Goal: Information Seeking & Learning: Learn about a topic

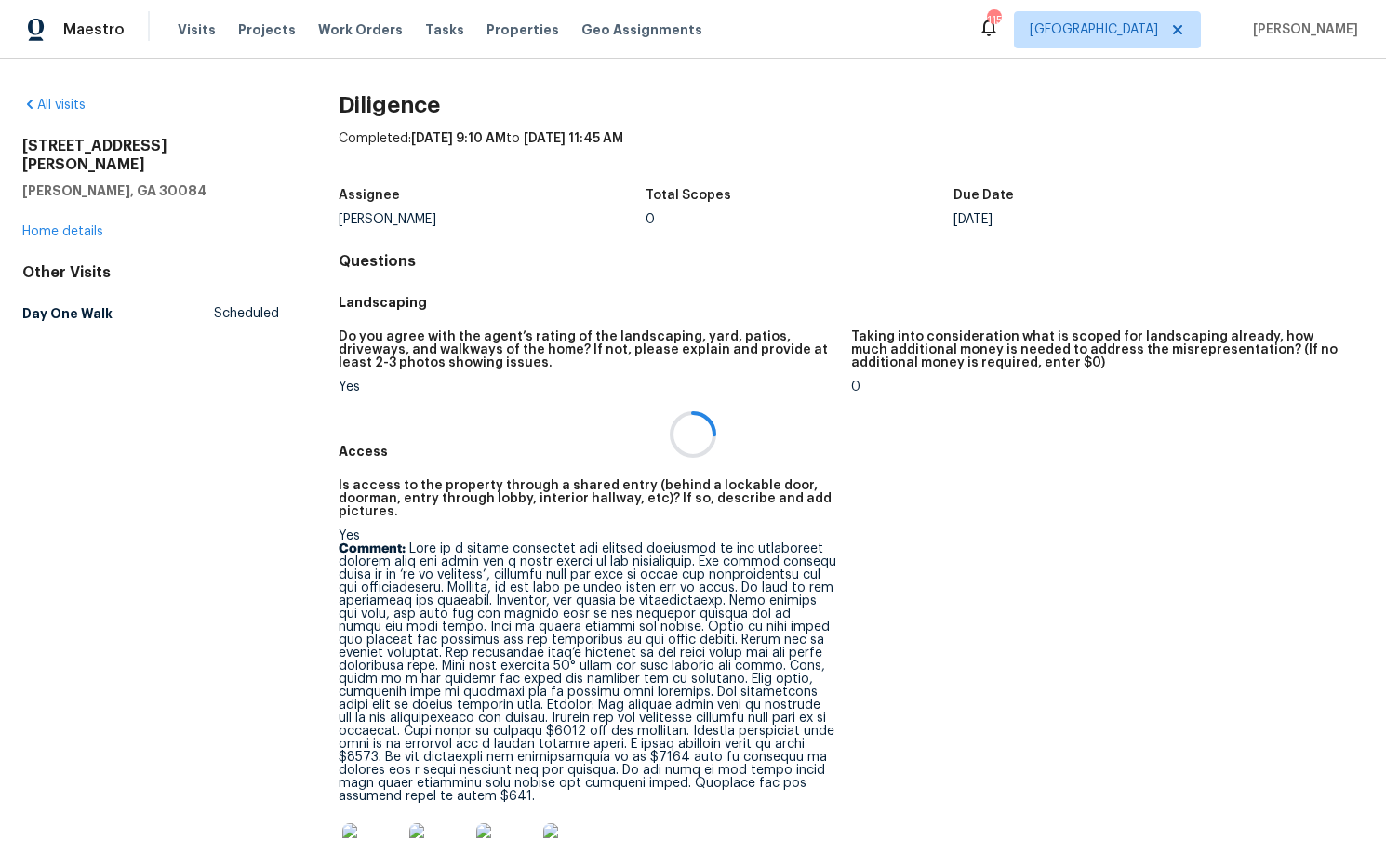
drag, startPoint x: 137, startPoint y: 169, endPoint x: 125, endPoint y: 157, distance: 17.0
click at [19, 144] on div at bounding box center [693, 434] width 1386 height 868
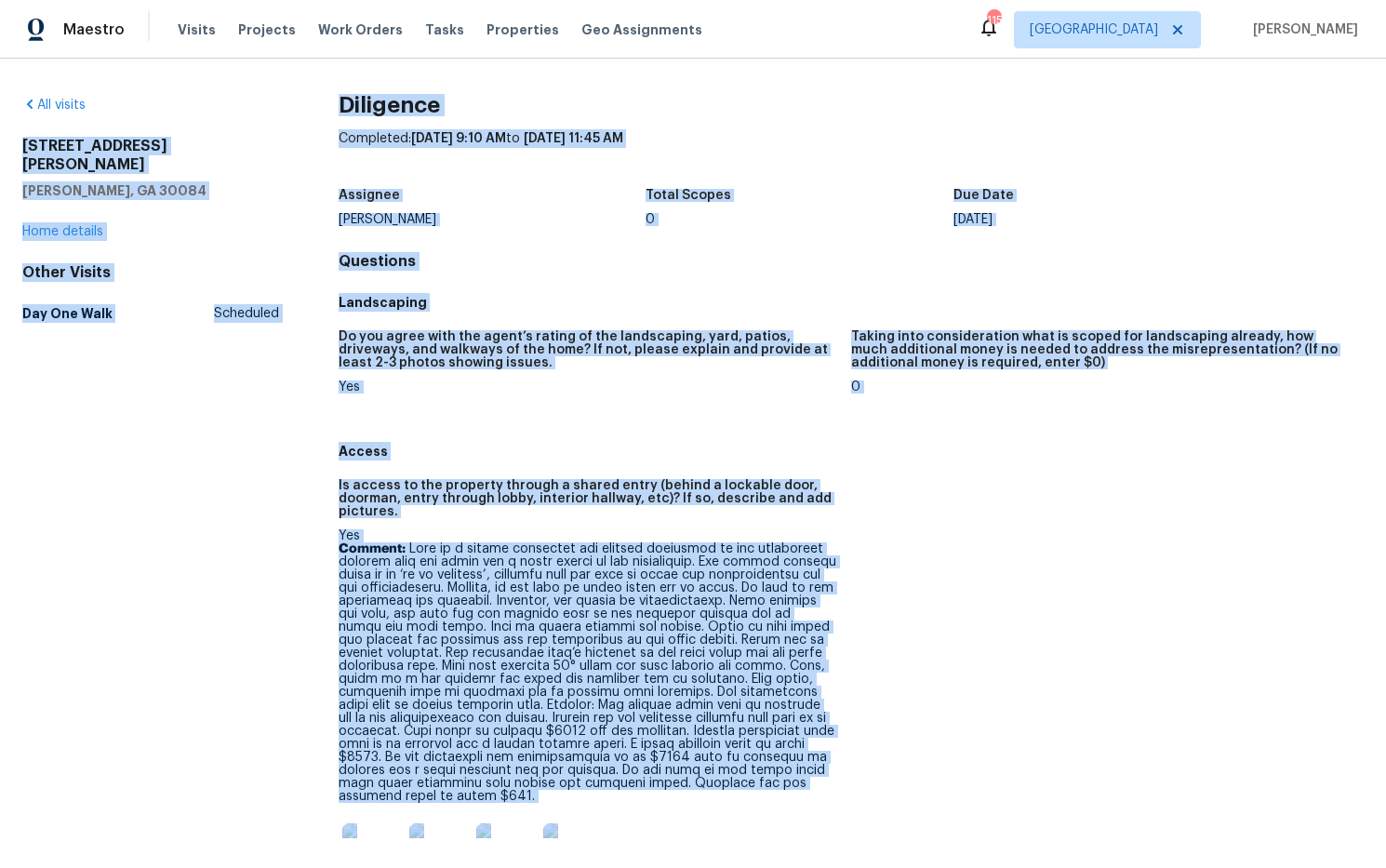
drag, startPoint x: 130, startPoint y: 167, endPoint x: 79, endPoint y: 159, distance: 51.6
click at [130, 182] on h5 "Tucker, GA 30084" at bounding box center [150, 190] width 257 height 18
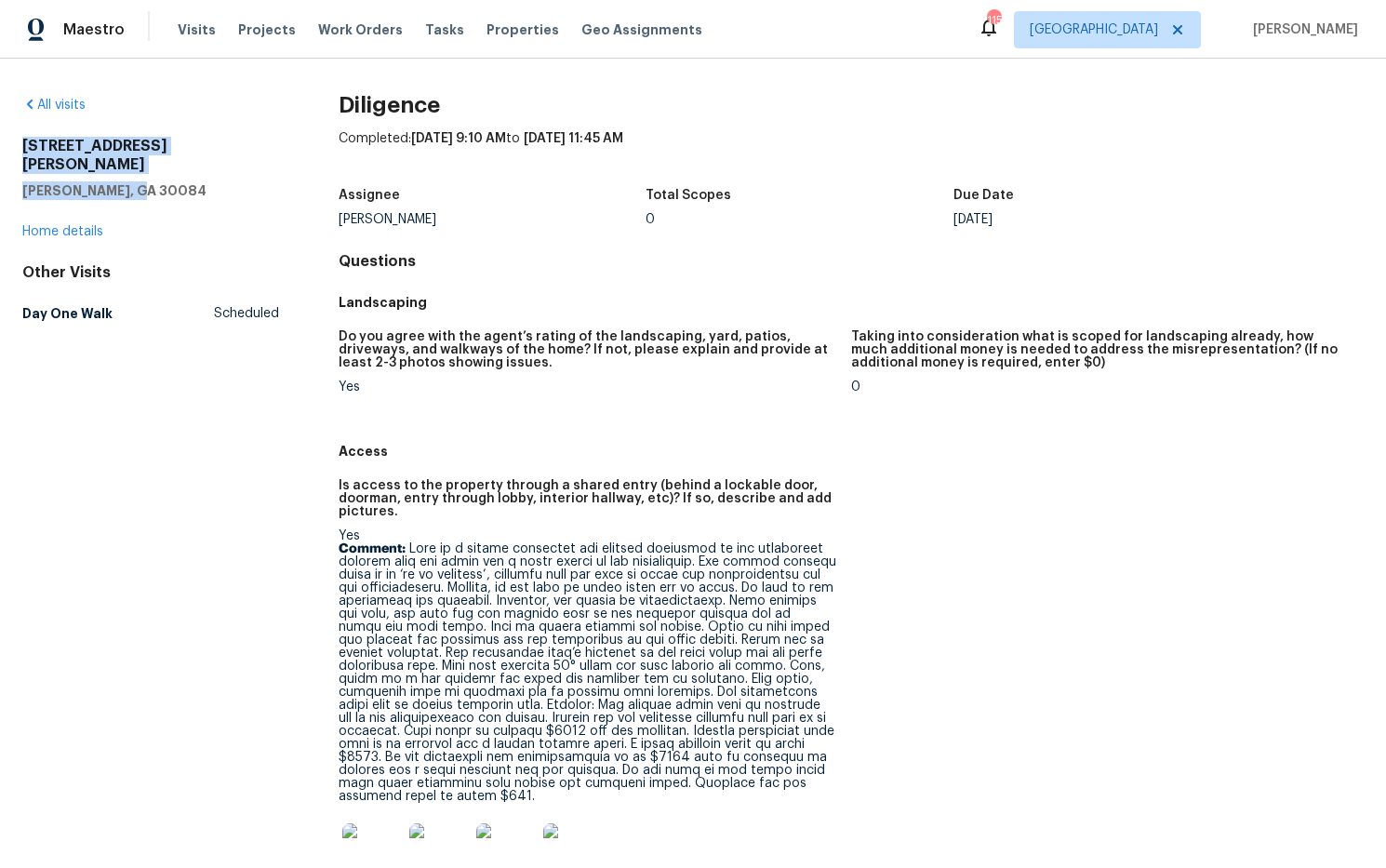
drag, startPoint x: 135, startPoint y: 166, endPoint x: 15, endPoint y: 143, distance: 122.2
click at [15, 143] on div "All visits 131 Bentley Pl Tucker, GA 30084 Home details Other Visits Day One Wa…" at bounding box center [693, 463] width 1386 height 809
copy div "131 Bentley Pl Tucker, GA 30084"
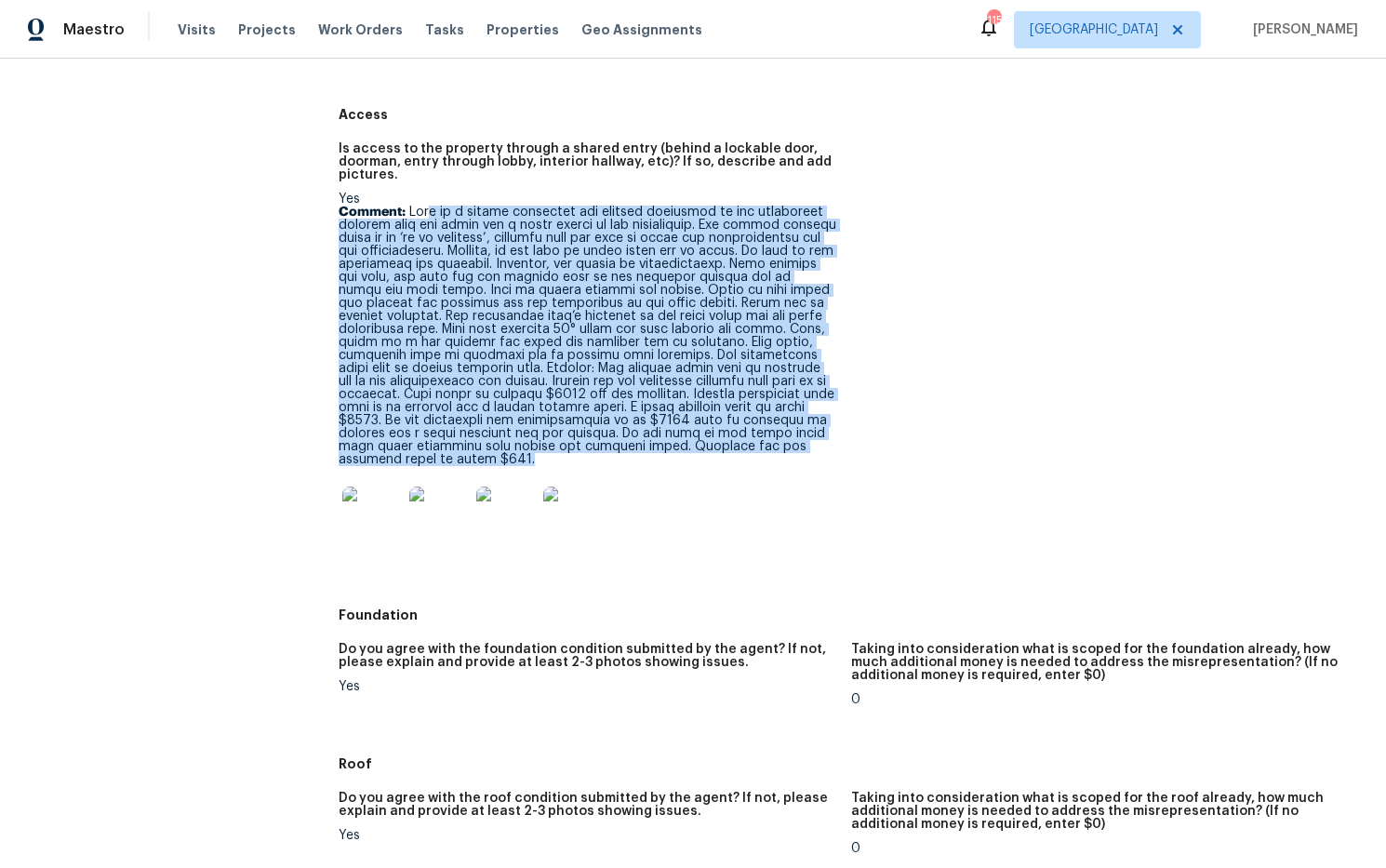
scroll to position [335, 0]
drag, startPoint x: 402, startPoint y: 447, endPoint x: 417, endPoint y: 226, distance: 221.5
click at [408, 214] on p "Comment:" at bounding box center [587, 337] width 498 height 260
copy p "This is a report regarding the kitchen situation as the appliances section does…"
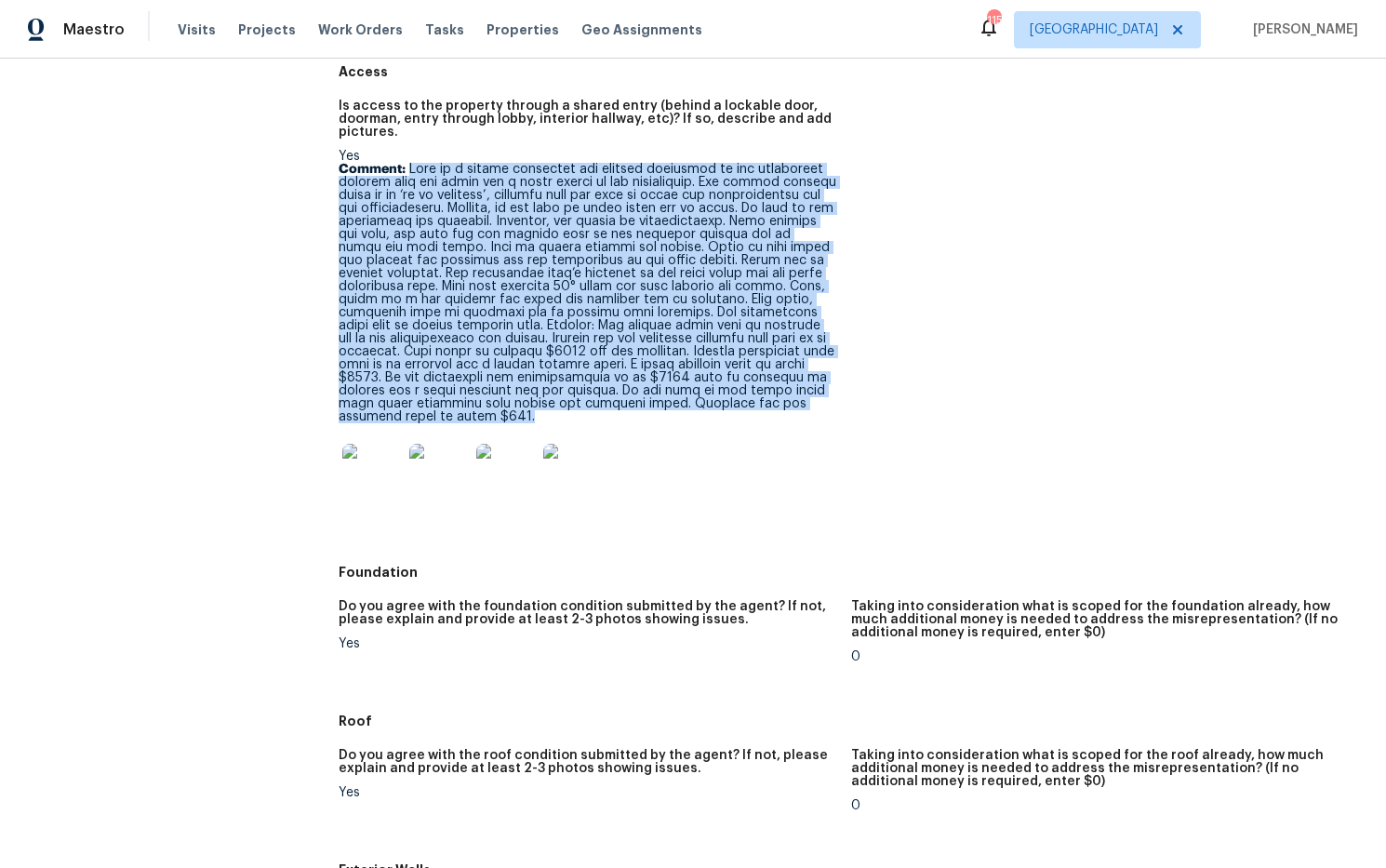
scroll to position [407, 0]
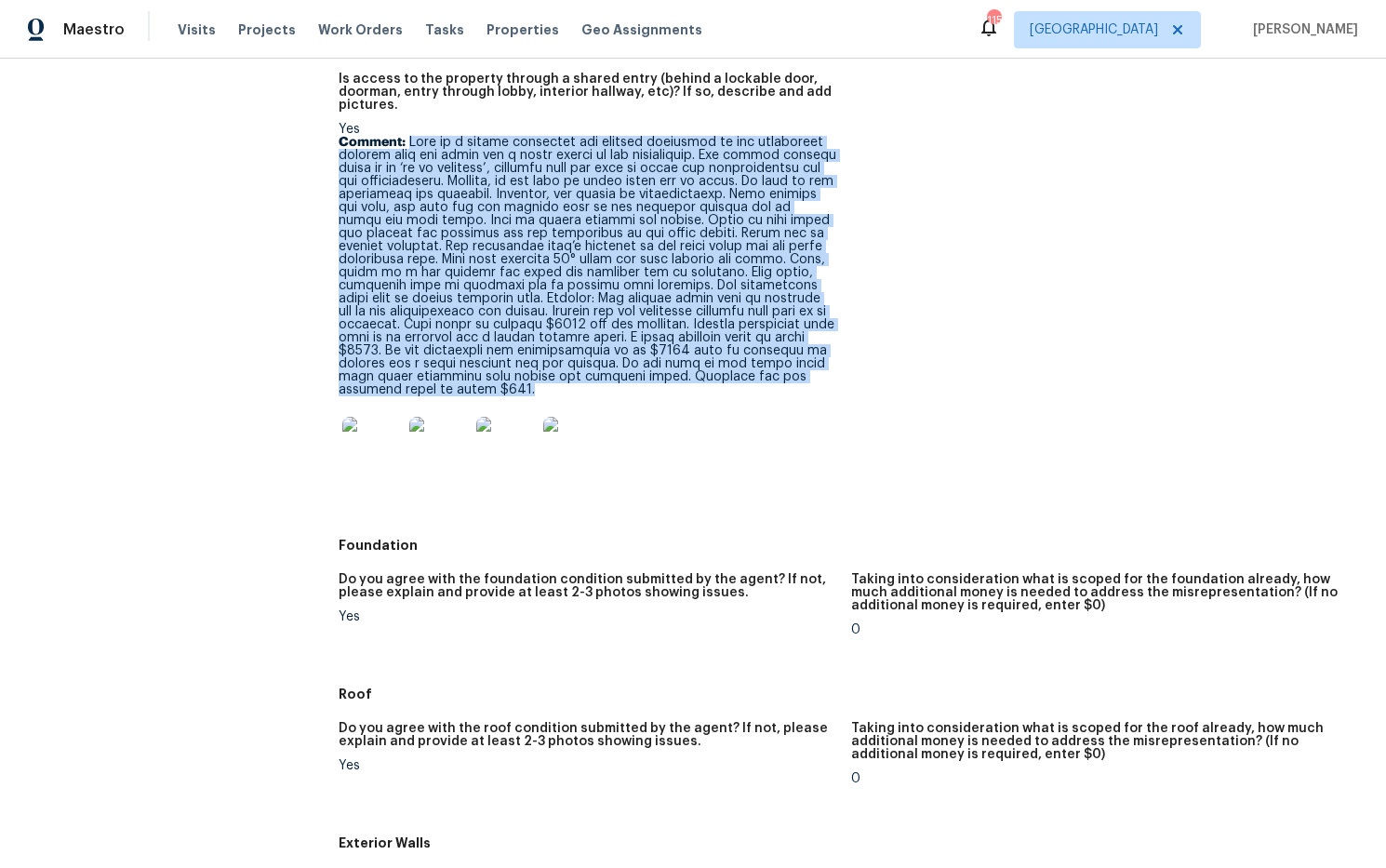
click at [576, 141] on p "Comment:" at bounding box center [587, 265] width 498 height 260
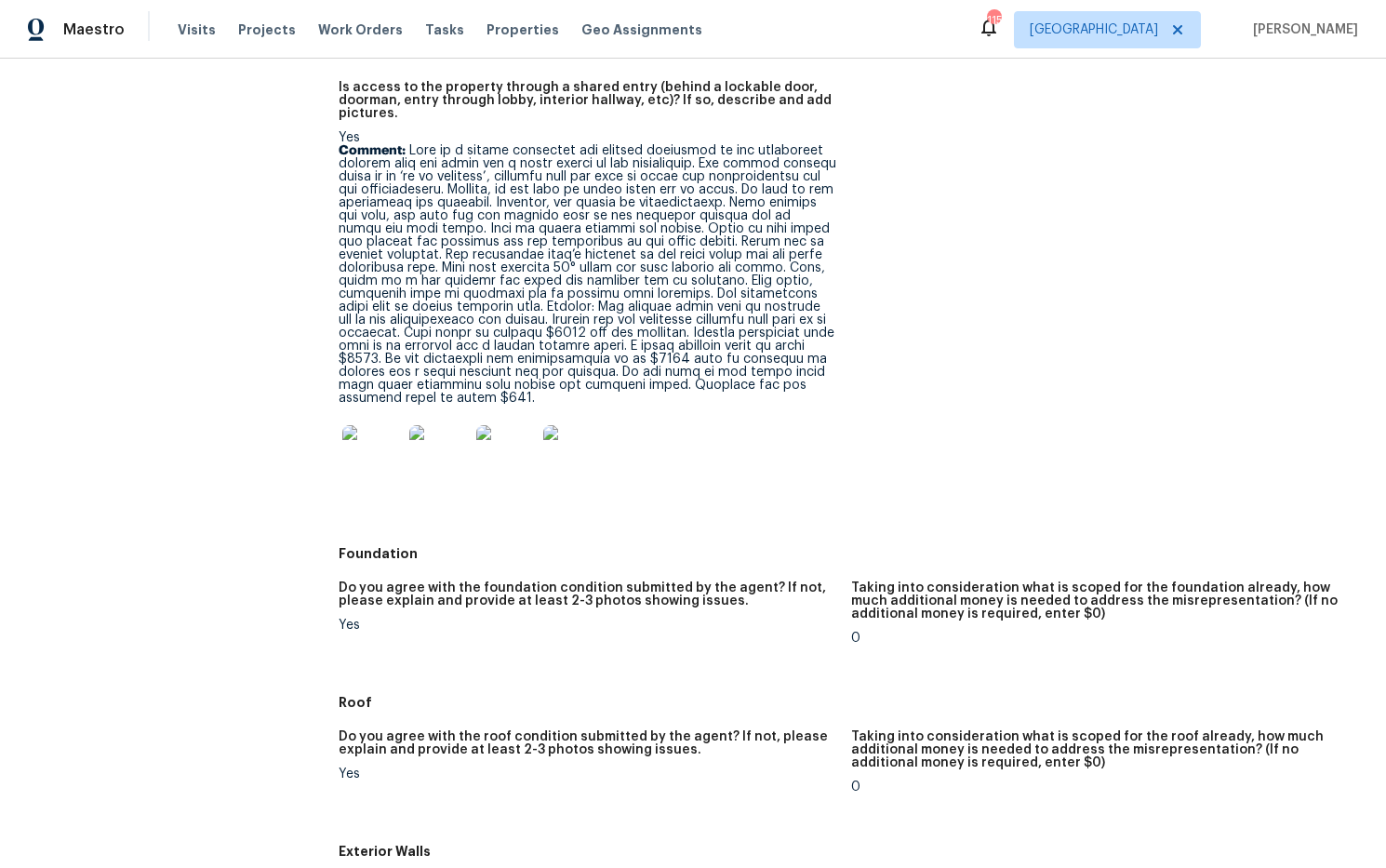
scroll to position [397, 0]
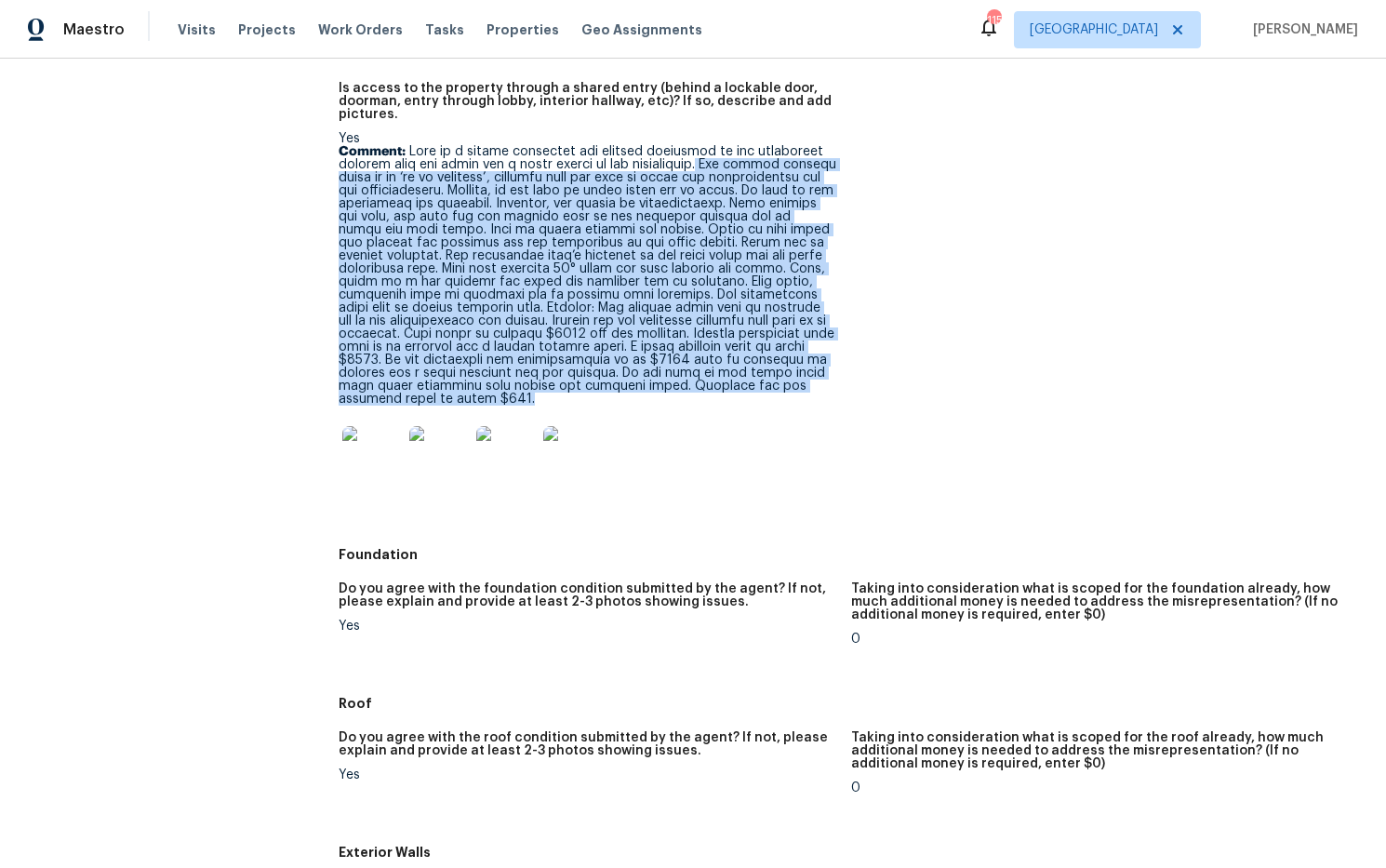
drag, startPoint x: 713, startPoint y: 163, endPoint x: 840, endPoint y: 400, distance: 268.9
click at [840, 400] on figure "Is access to the property through a shared entry (behind a lockable door, doorm…" at bounding box center [594, 304] width 512 height 445
copy p "The entire kitchen seems to be ‘do it yourself’, upgraded with the lack of skil…"
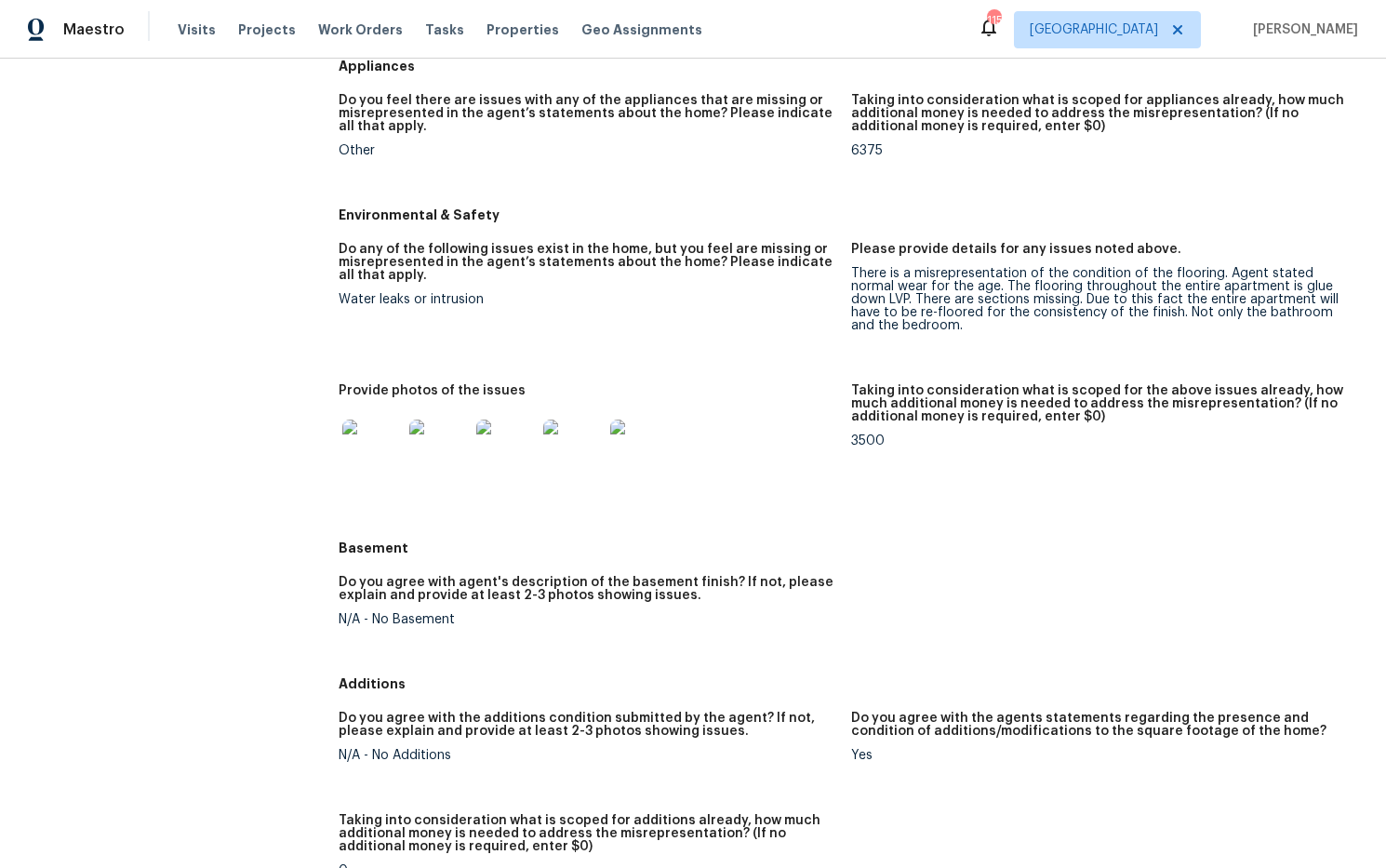
scroll to position [2154, 0]
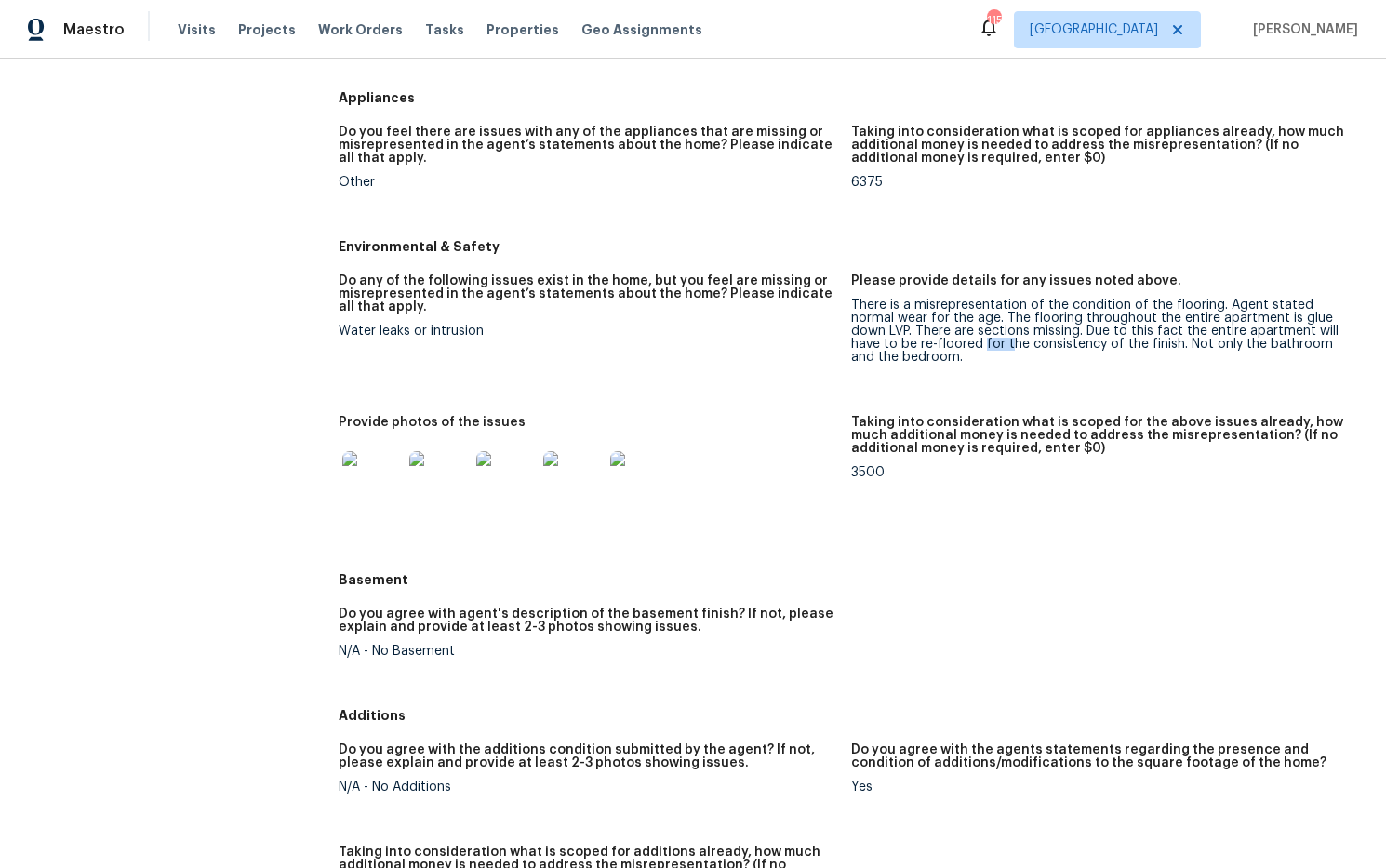
drag, startPoint x: 943, startPoint y: 350, endPoint x: 915, endPoint y: 346, distance: 28.3
click at [915, 346] on div "There is a misrepresentation of the condition of the flooring. Agent stated nor…" at bounding box center [1100, 332] width 498 height 65
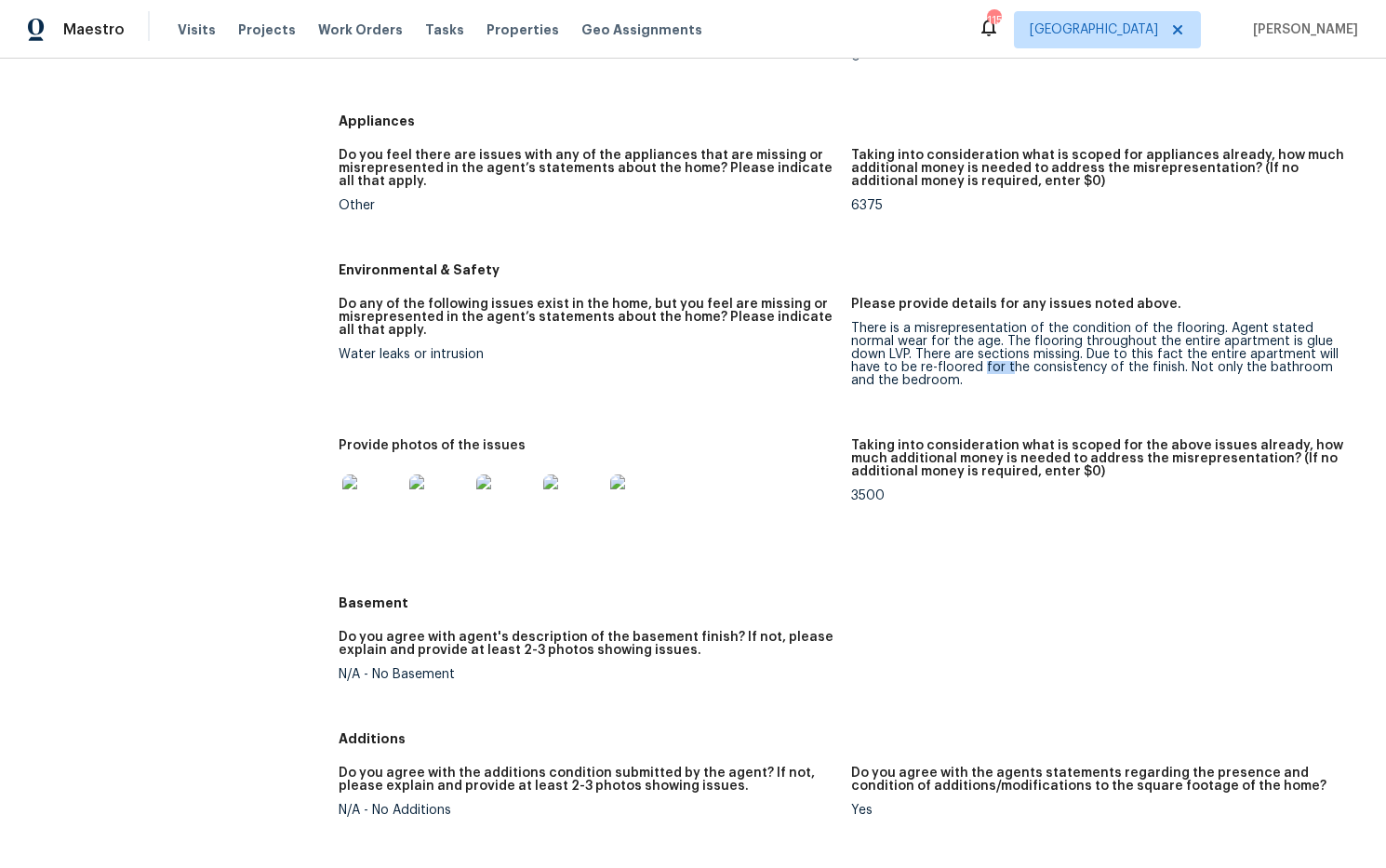
scroll to position [2125, 0]
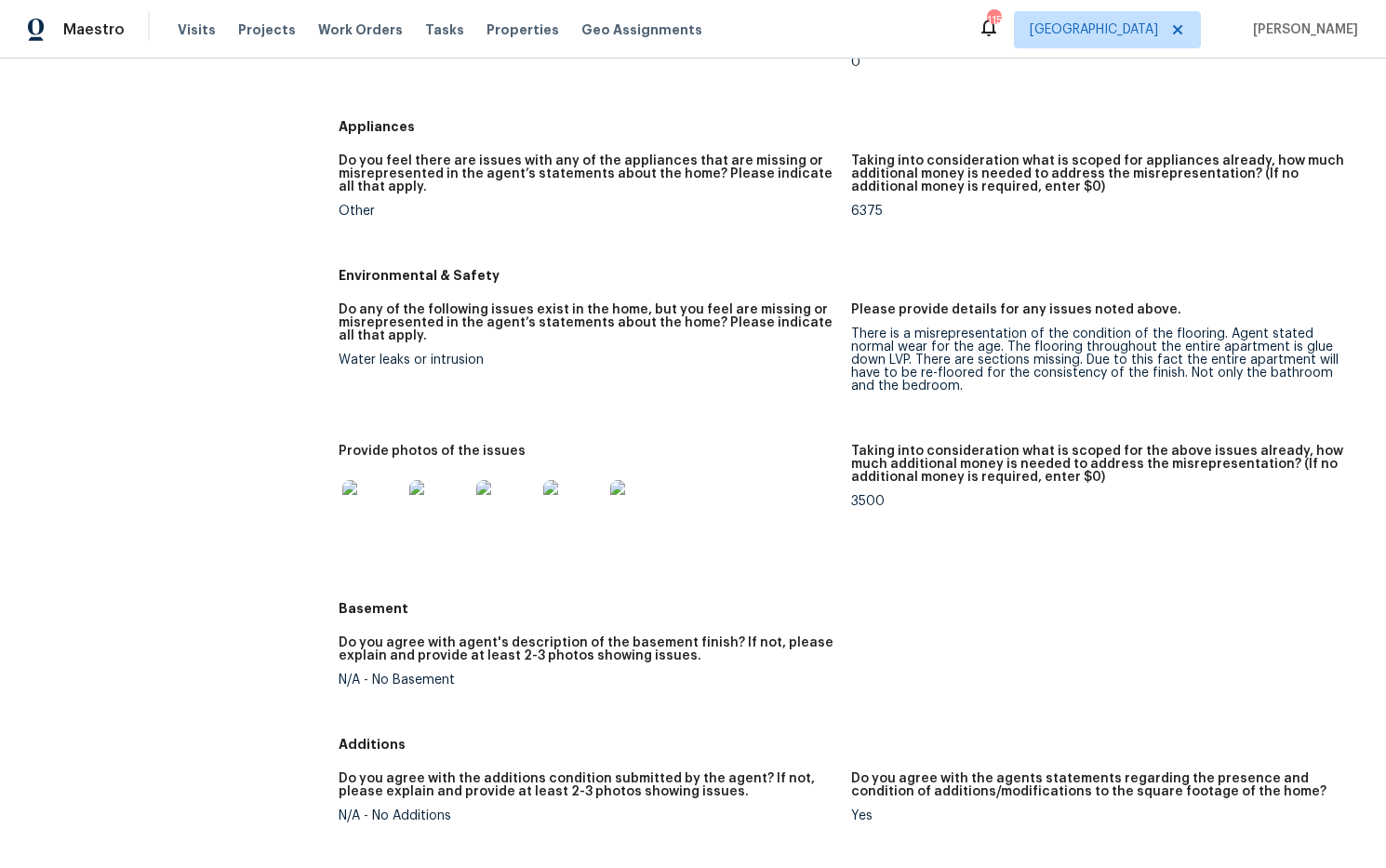
click at [1062, 403] on figure "Please provide details for any issues noted above. There is a misrepresentation…" at bounding box center [1106, 362] width 512 height 119
click at [389, 516] on img at bounding box center [372, 509] width 60 height 60
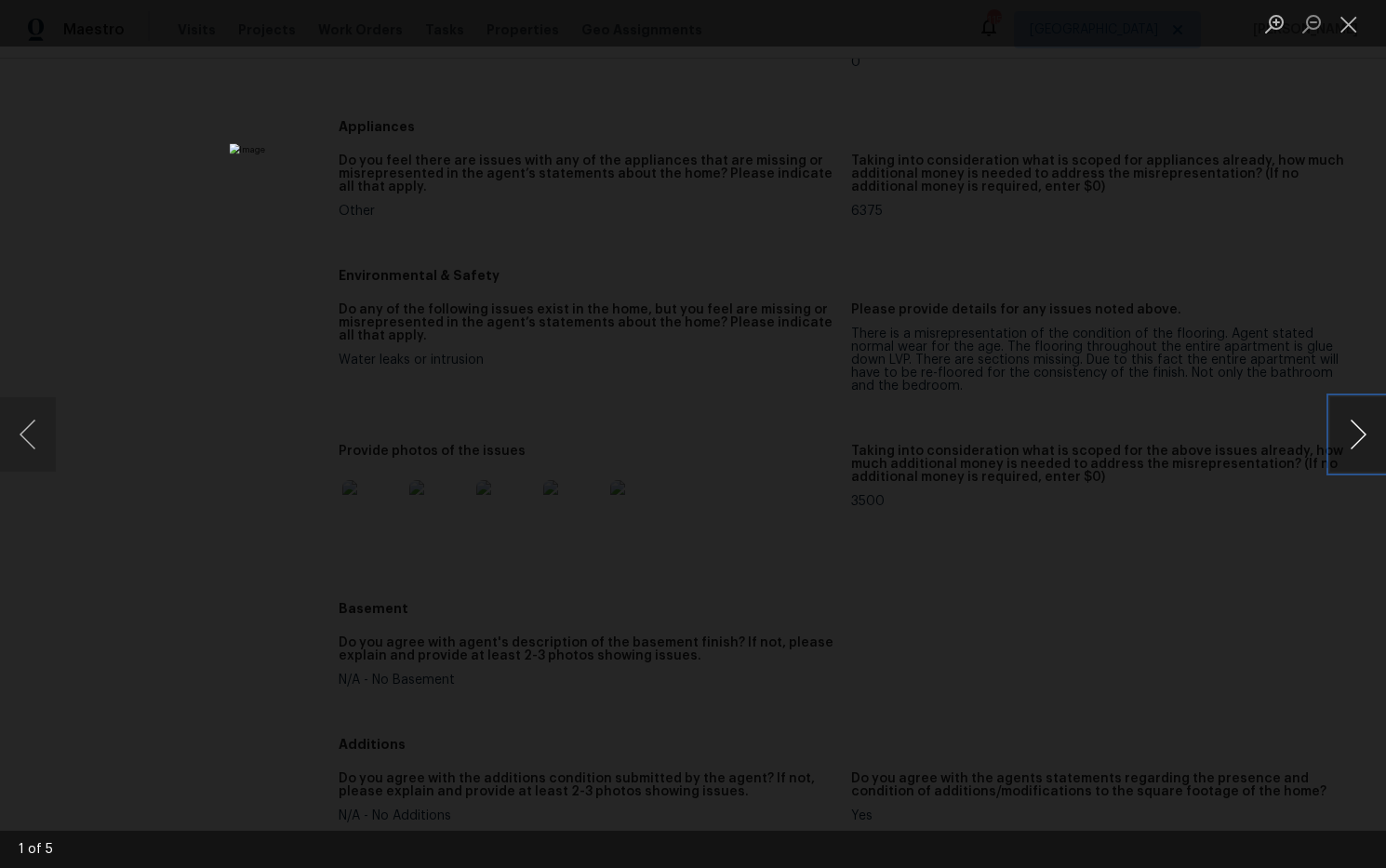
click at [1357, 432] on button "Next image" at bounding box center [1358, 434] width 56 height 74
click at [1357, 433] on button "Next image" at bounding box center [1358, 434] width 56 height 74
drag, startPoint x: 1355, startPoint y: 433, endPoint x: 1344, endPoint y: 441, distance: 13.6
click at [1355, 433] on button "Next image" at bounding box center [1358, 434] width 56 height 74
click at [1357, 25] on button "Close lightbox" at bounding box center [1349, 24] width 37 height 33
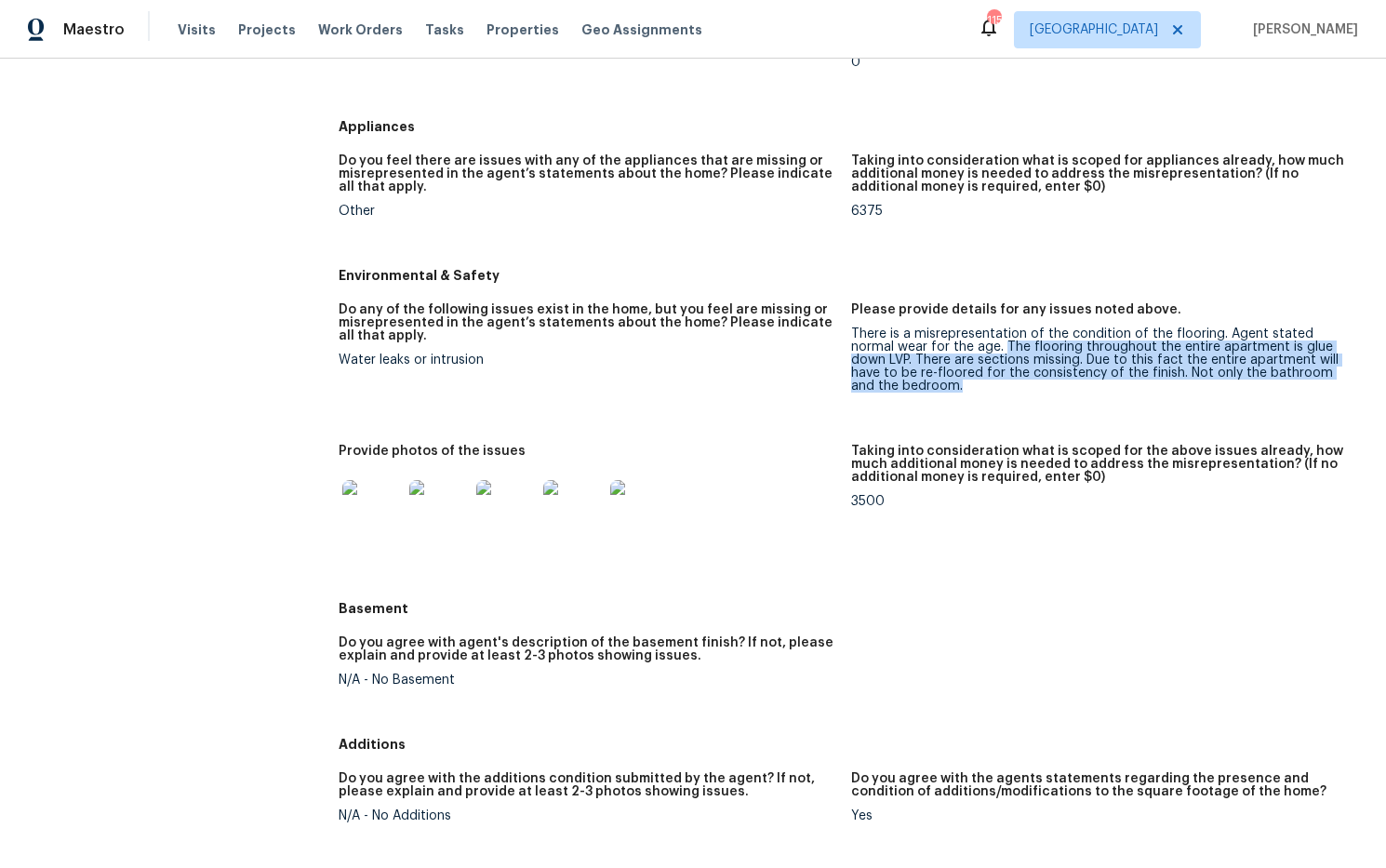
drag, startPoint x: 960, startPoint y: 349, endPoint x: 1090, endPoint y: 361, distance: 130.6
click at [1091, 383] on div "There is a misrepresentation of the condition of the flooring. Agent stated nor…" at bounding box center [1100, 360] width 498 height 65
copy div "The flooring throughout the entire apartment is glue down LVP. There are sectio…"
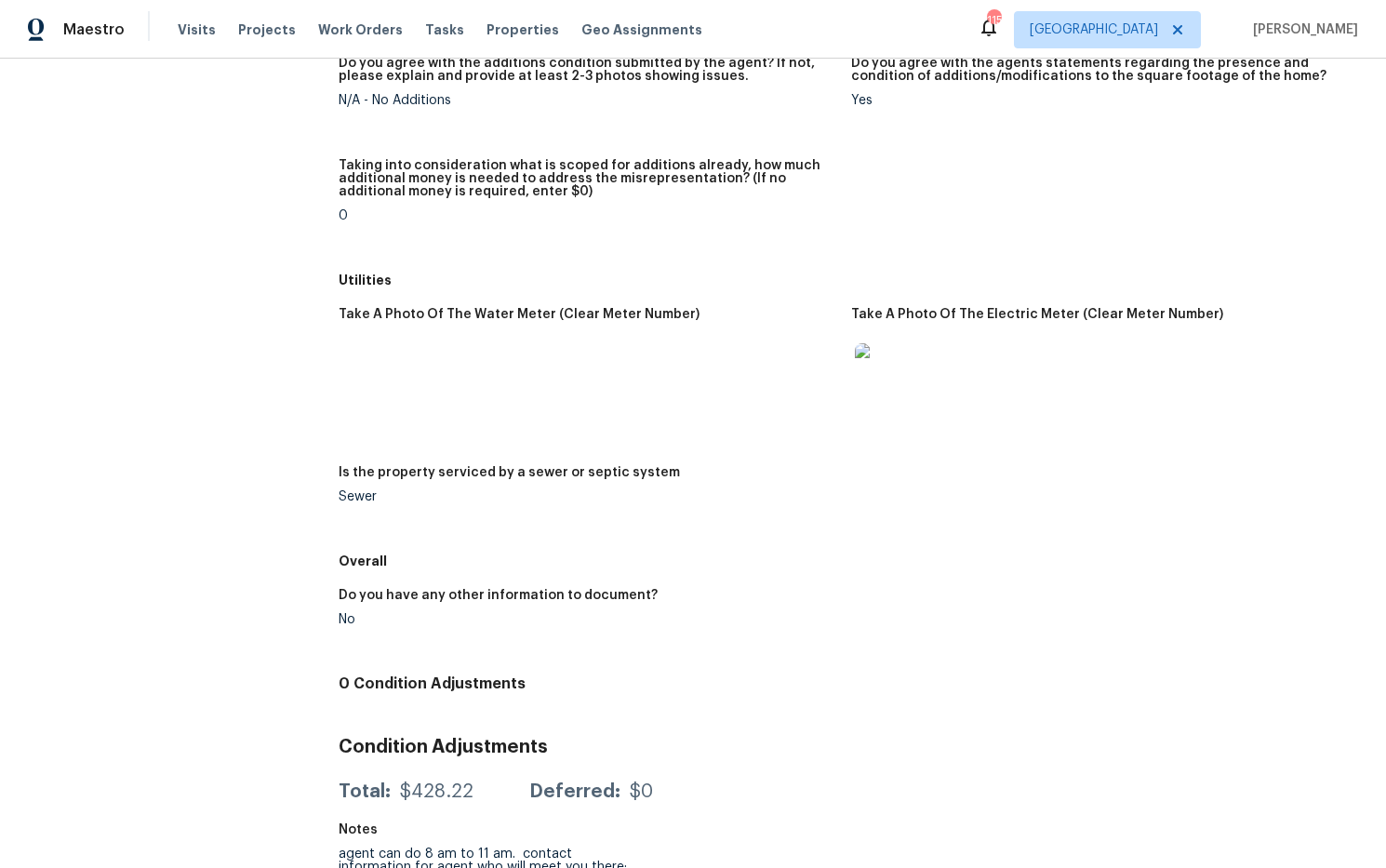
scroll to position [2872, 0]
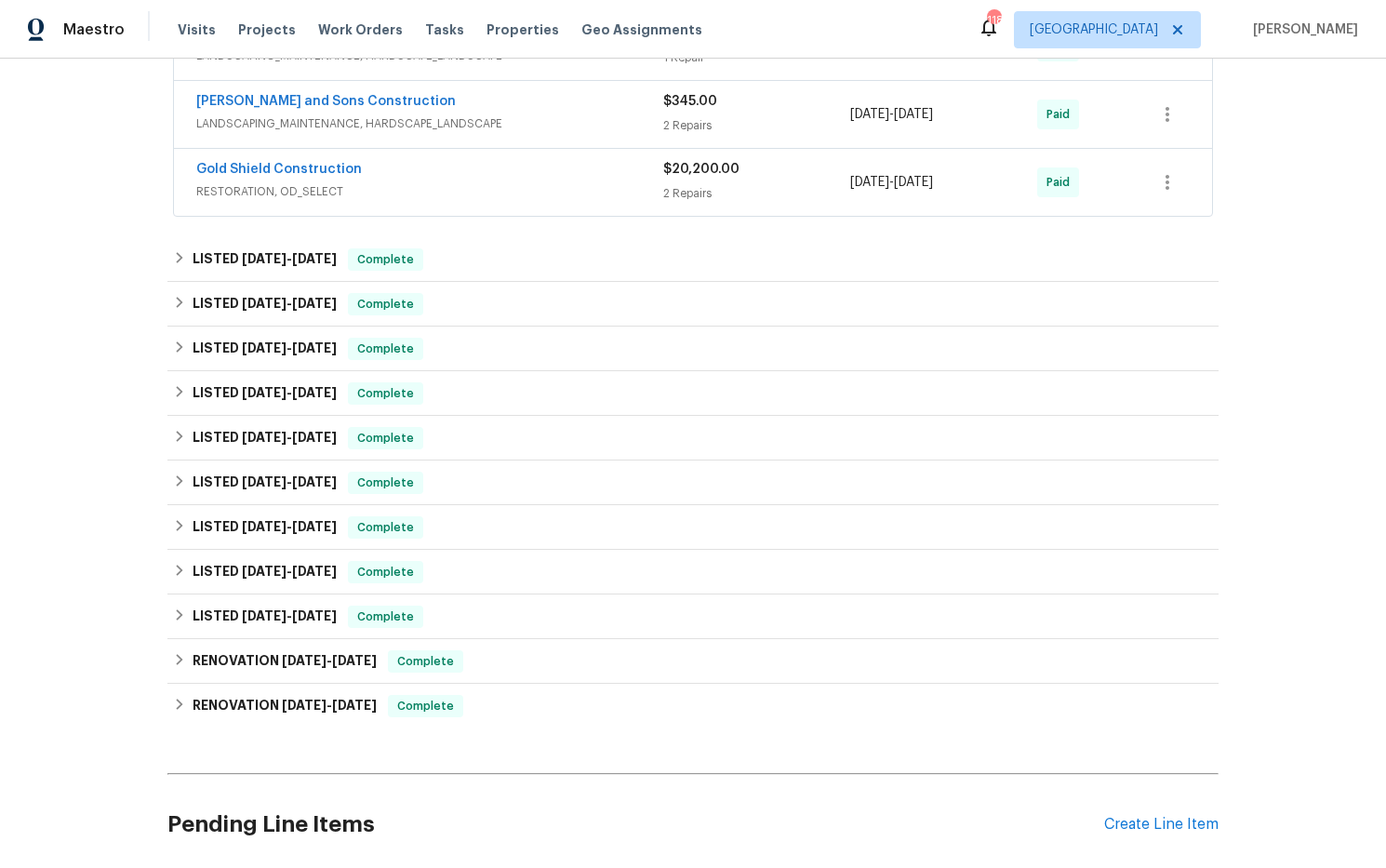
scroll to position [1567, 0]
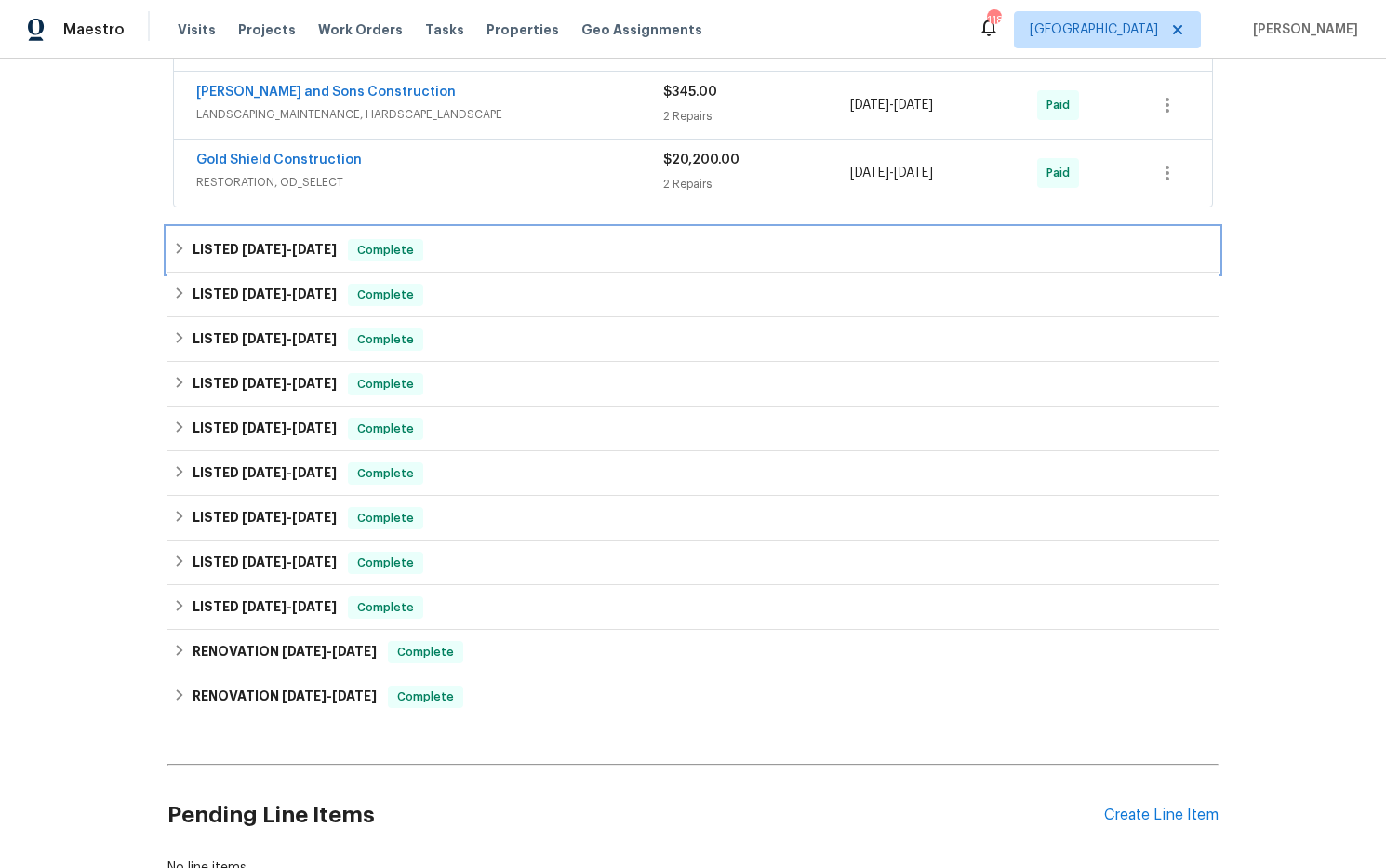
click at [328, 247] on span "7/15/24" at bounding box center [314, 250] width 44 height 13
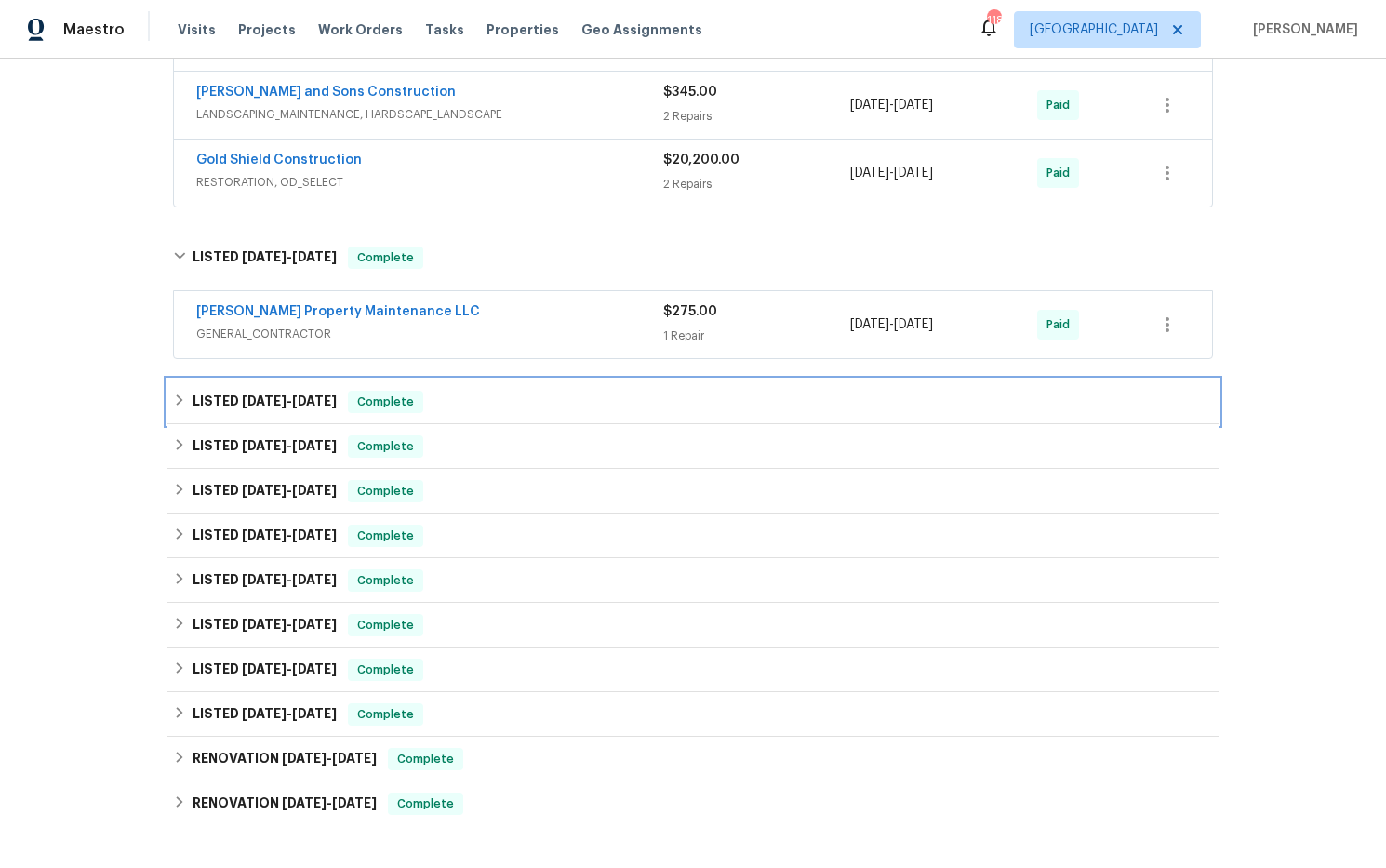
click at [311, 401] on span "5/22/24" at bounding box center [314, 401] width 44 height 13
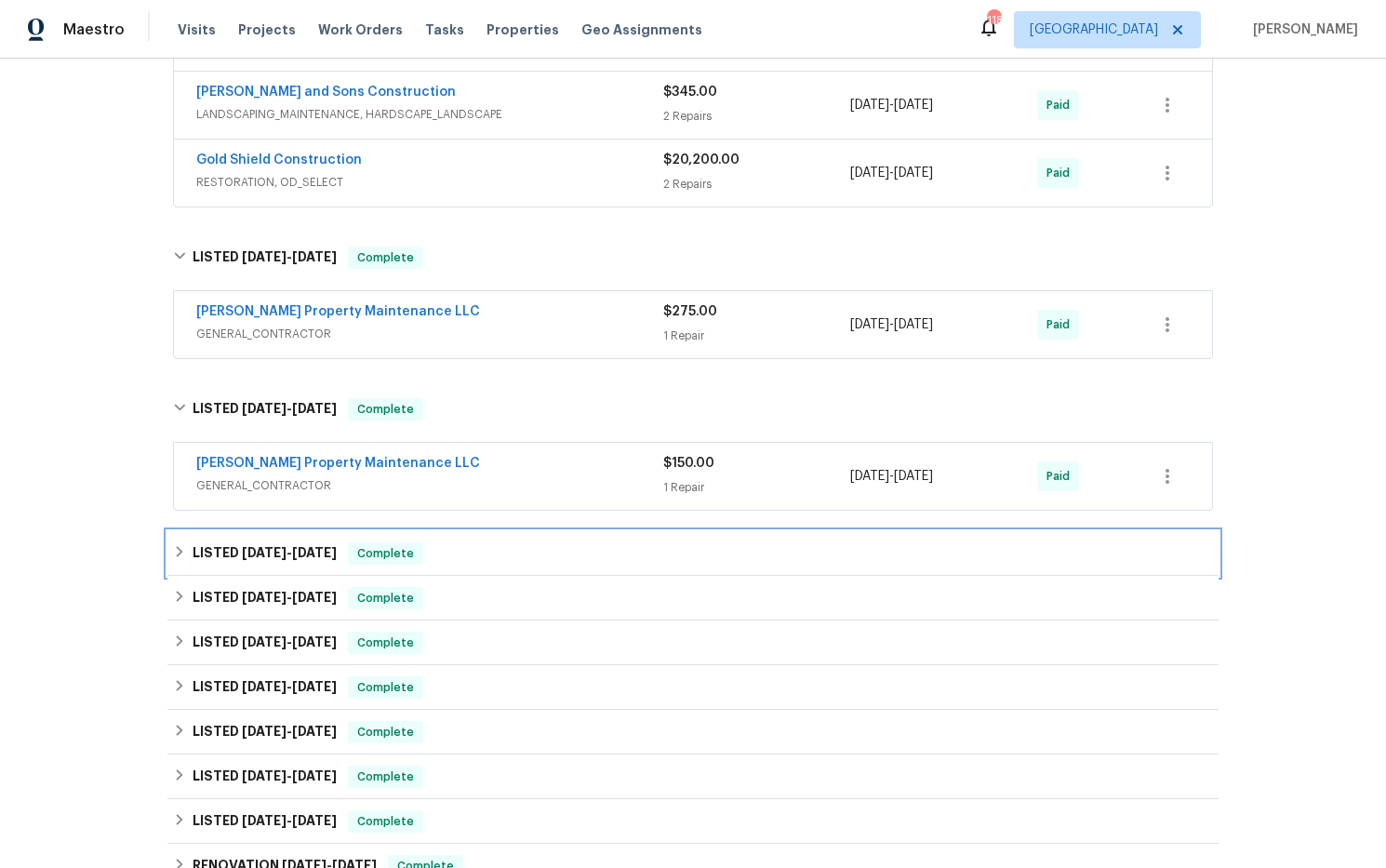
click at [312, 543] on div "LISTED 5/14/24 - 5/16/24 Complete" at bounding box center [692, 554] width 1051 height 44
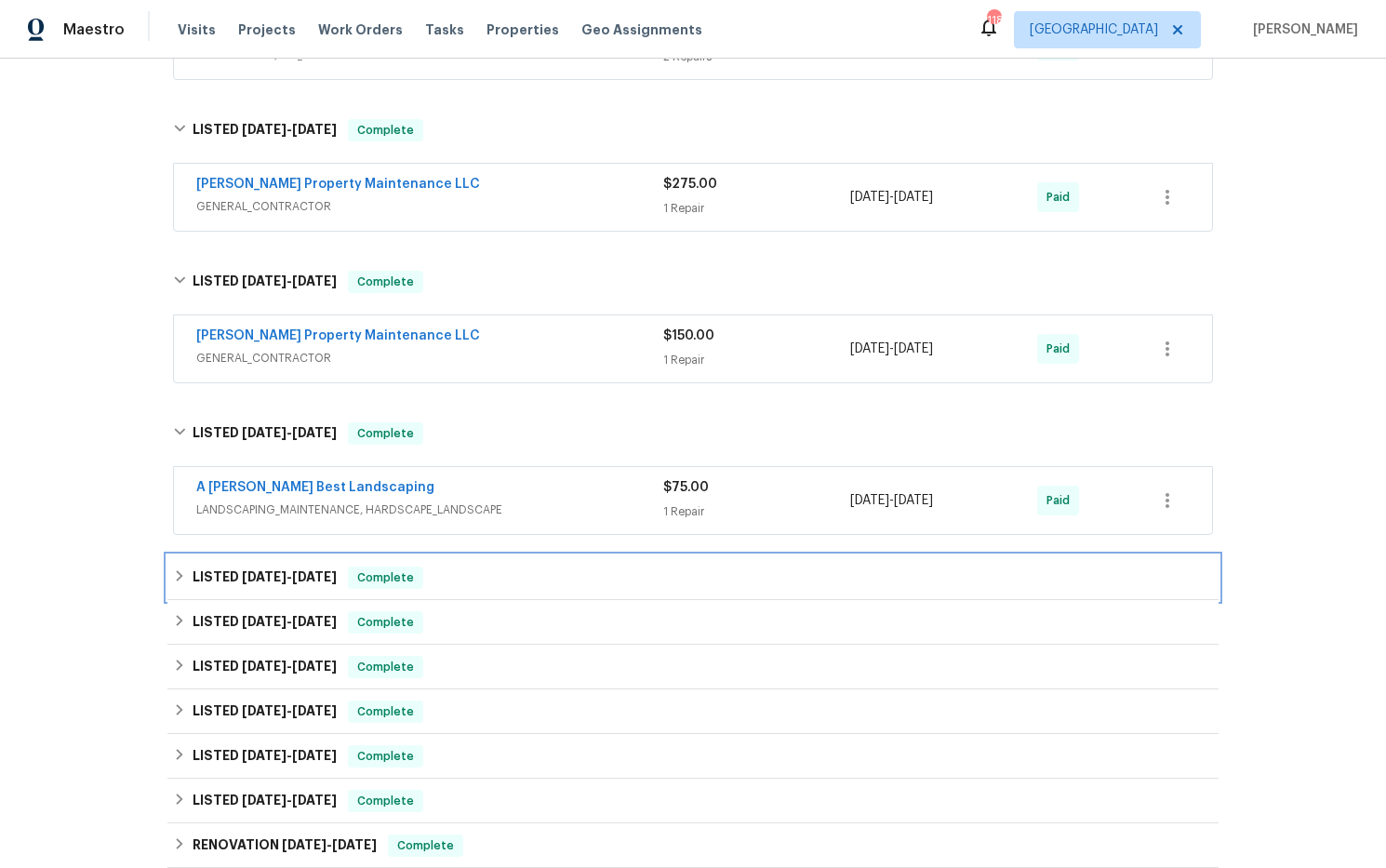
click at [311, 566] on div "LISTED 4/23/24 - 4/26/24 Complete" at bounding box center [692, 578] width 1051 height 44
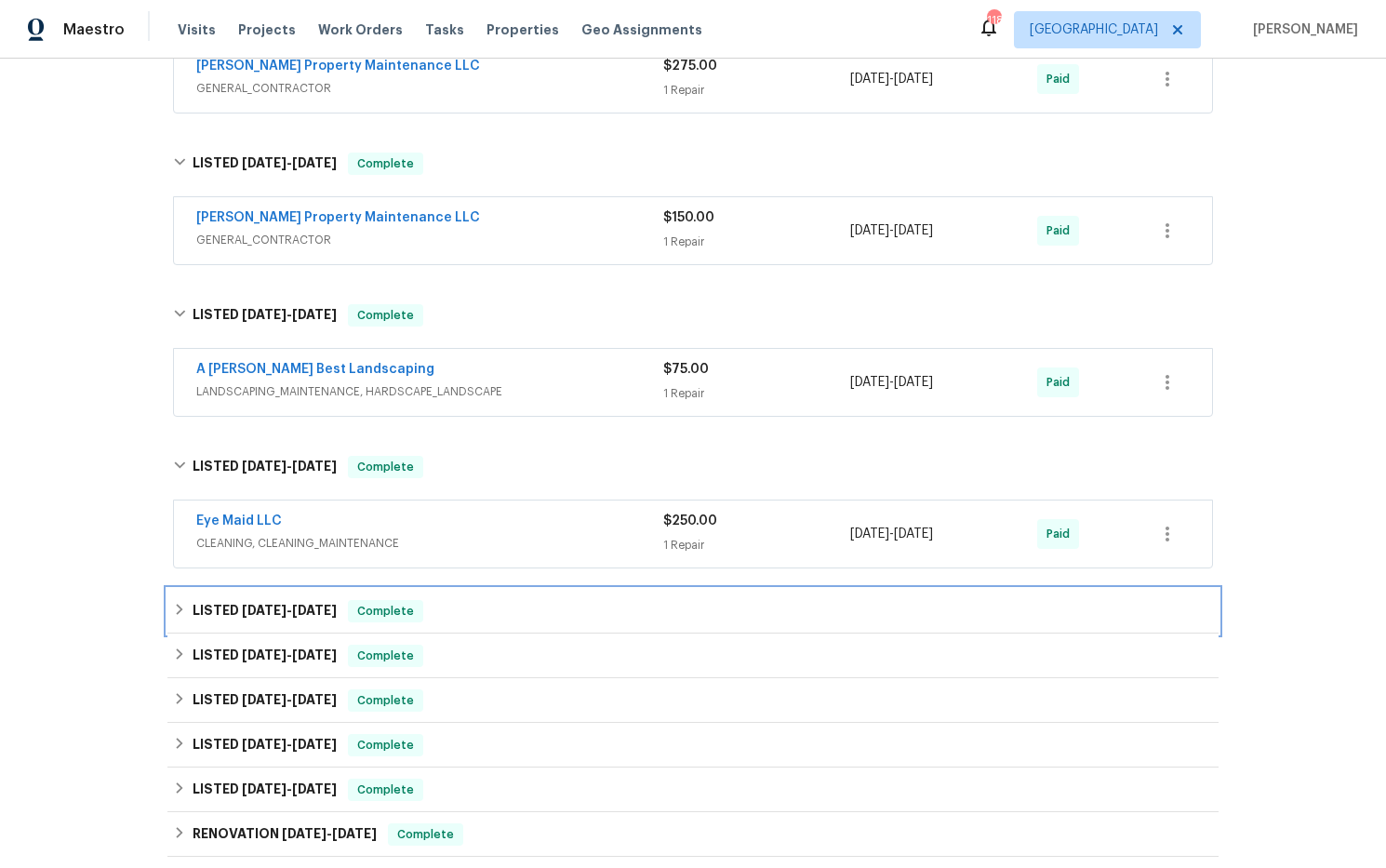
click at [313, 621] on h6 "LISTED 3/26/24 - 3/29/24" at bounding box center [264, 610] width 144 height 22
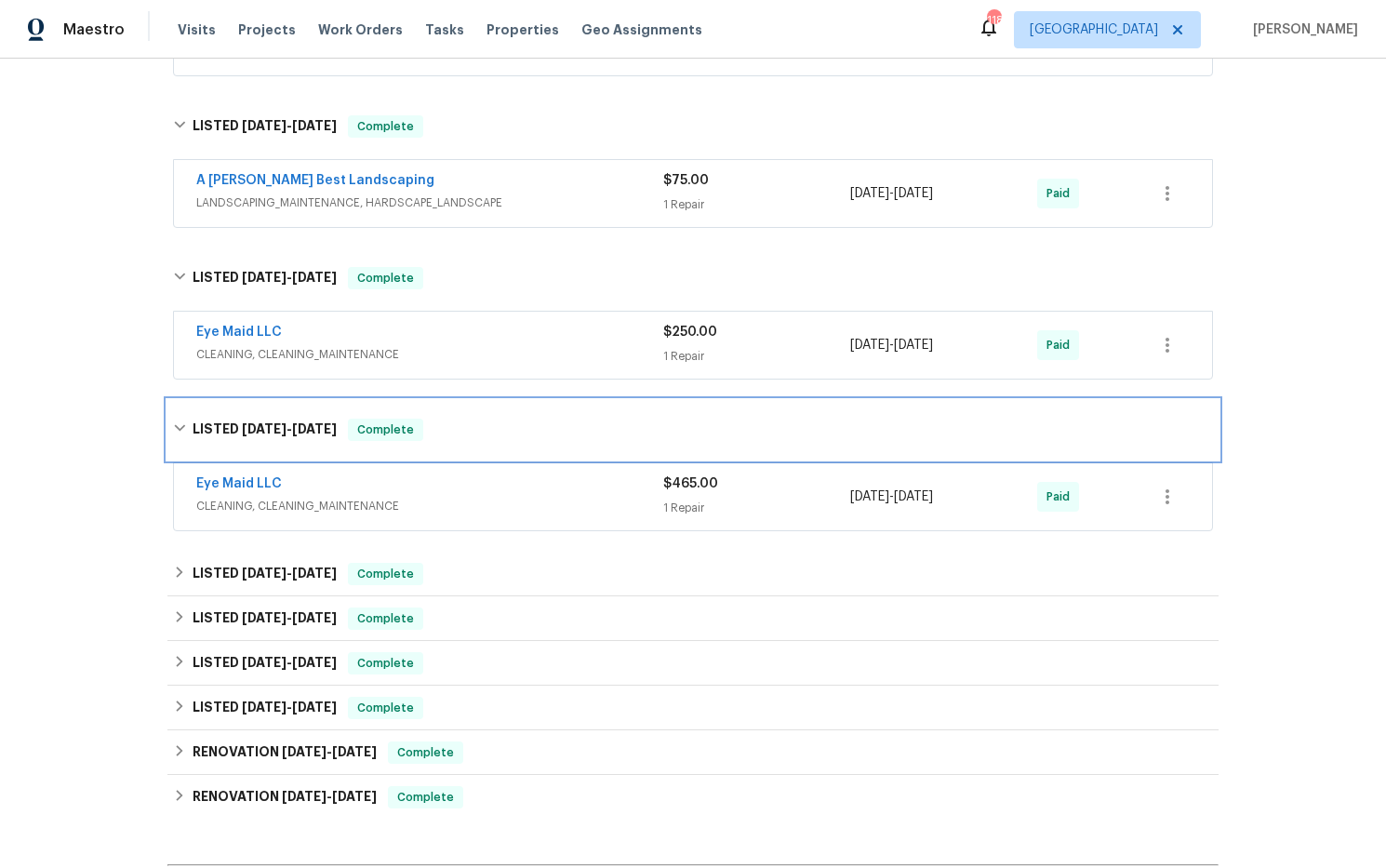
scroll to position [2003, 0]
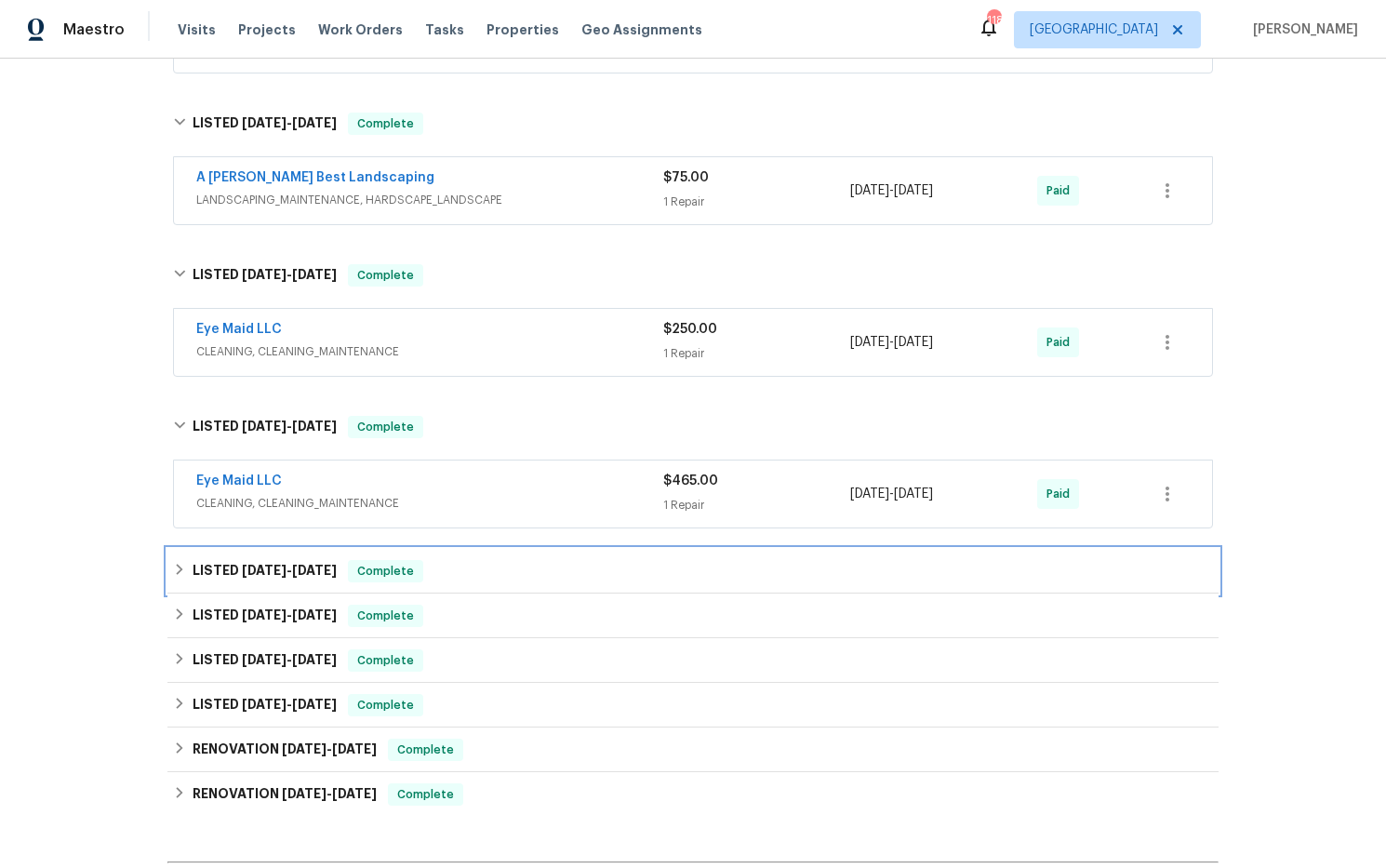
click at [308, 574] on span "[DATE]" at bounding box center [314, 570] width 44 height 13
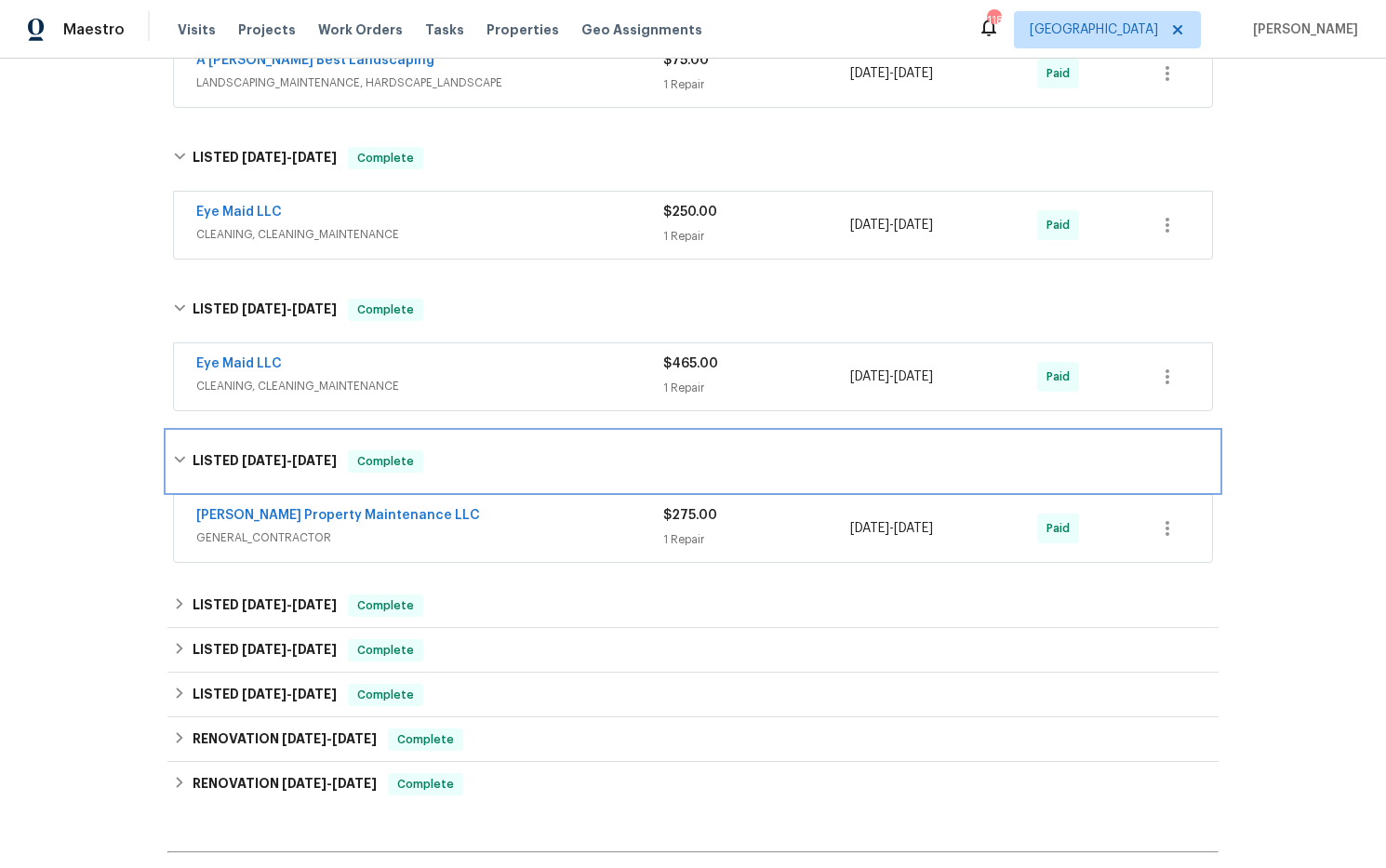
scroll to position [2122, 0]
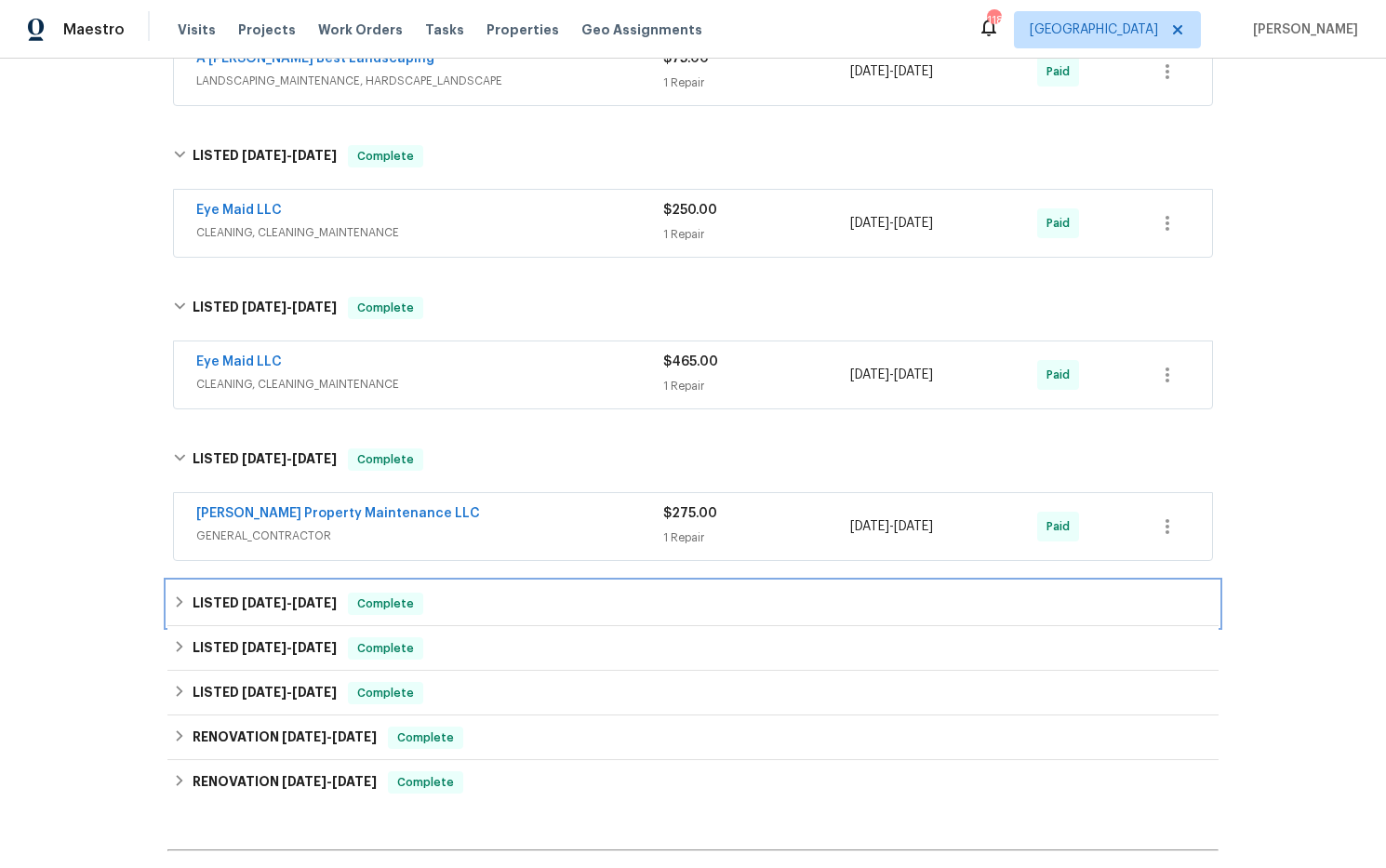
drag, startPoint x: 292, startPoint y: 601, endPoint x: 304, endPoint y: 595, distance: 13.4
click at [293, 600] on span "[DATE]" at bounding box center [314, 603] width 44 height 13
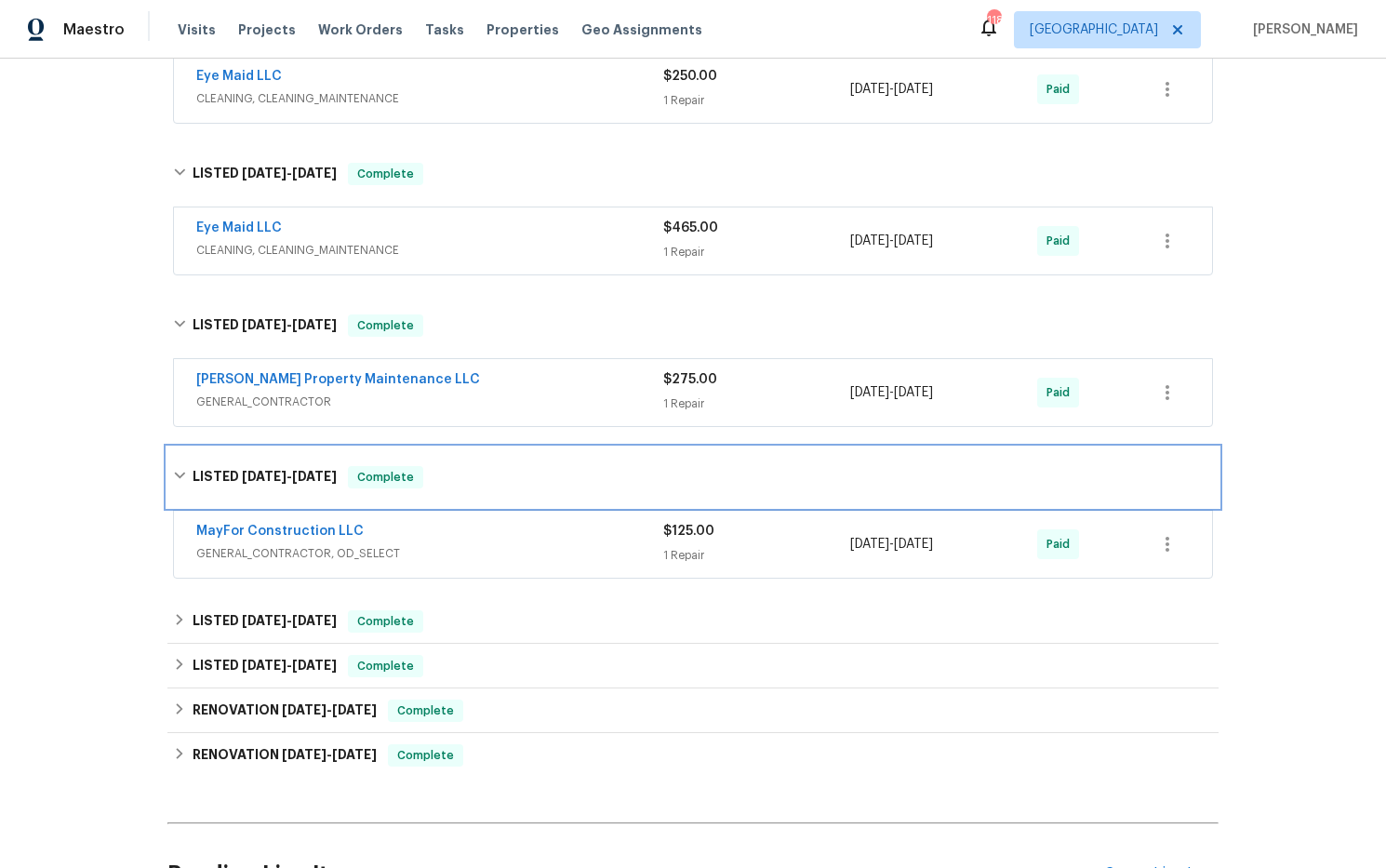
scroll to position [2258, 0]
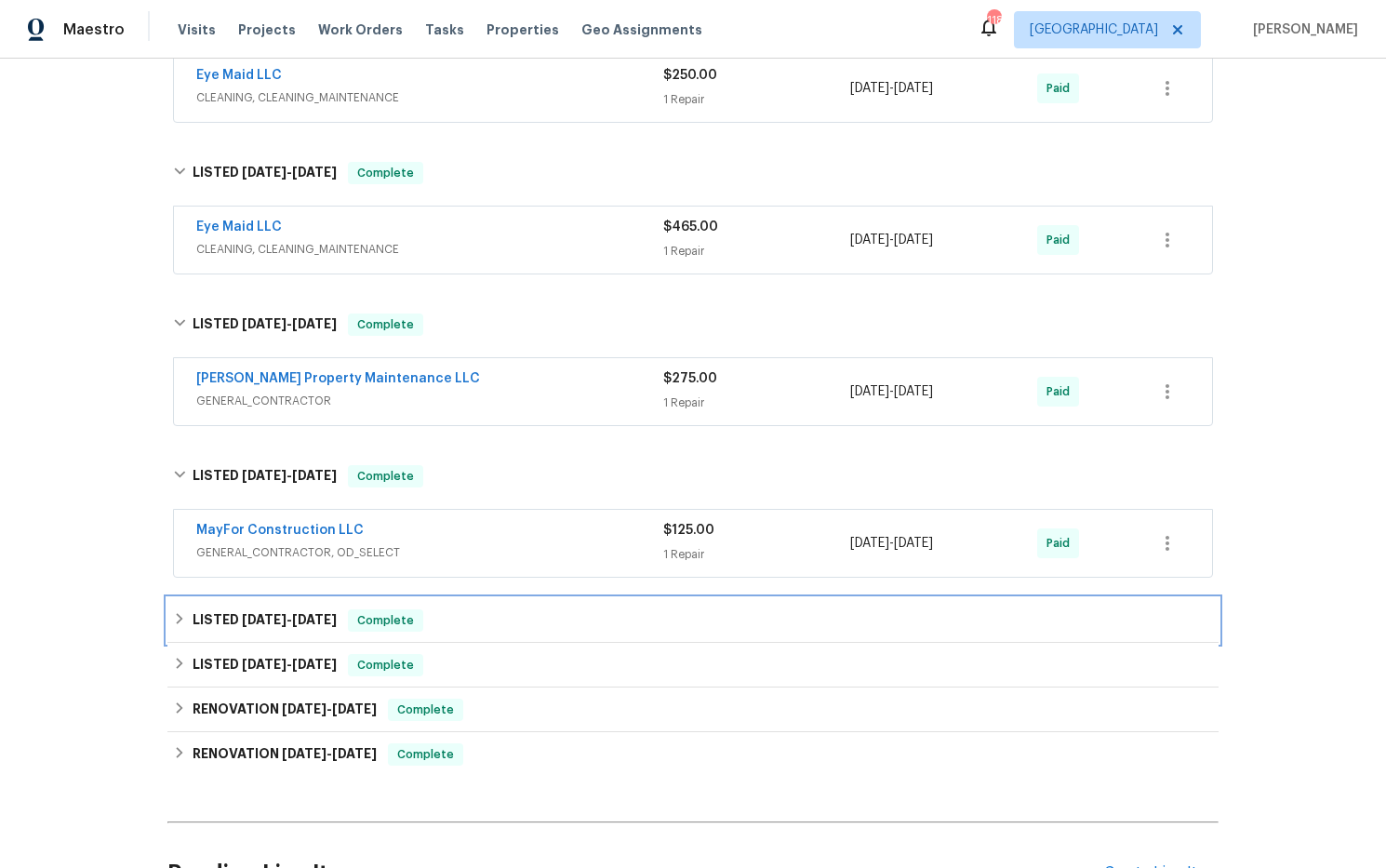
click at [319, 611] on h6 "LISTED 1/30/24 - 1/31/24" at bounding box center [264, 620] width 144 height 22
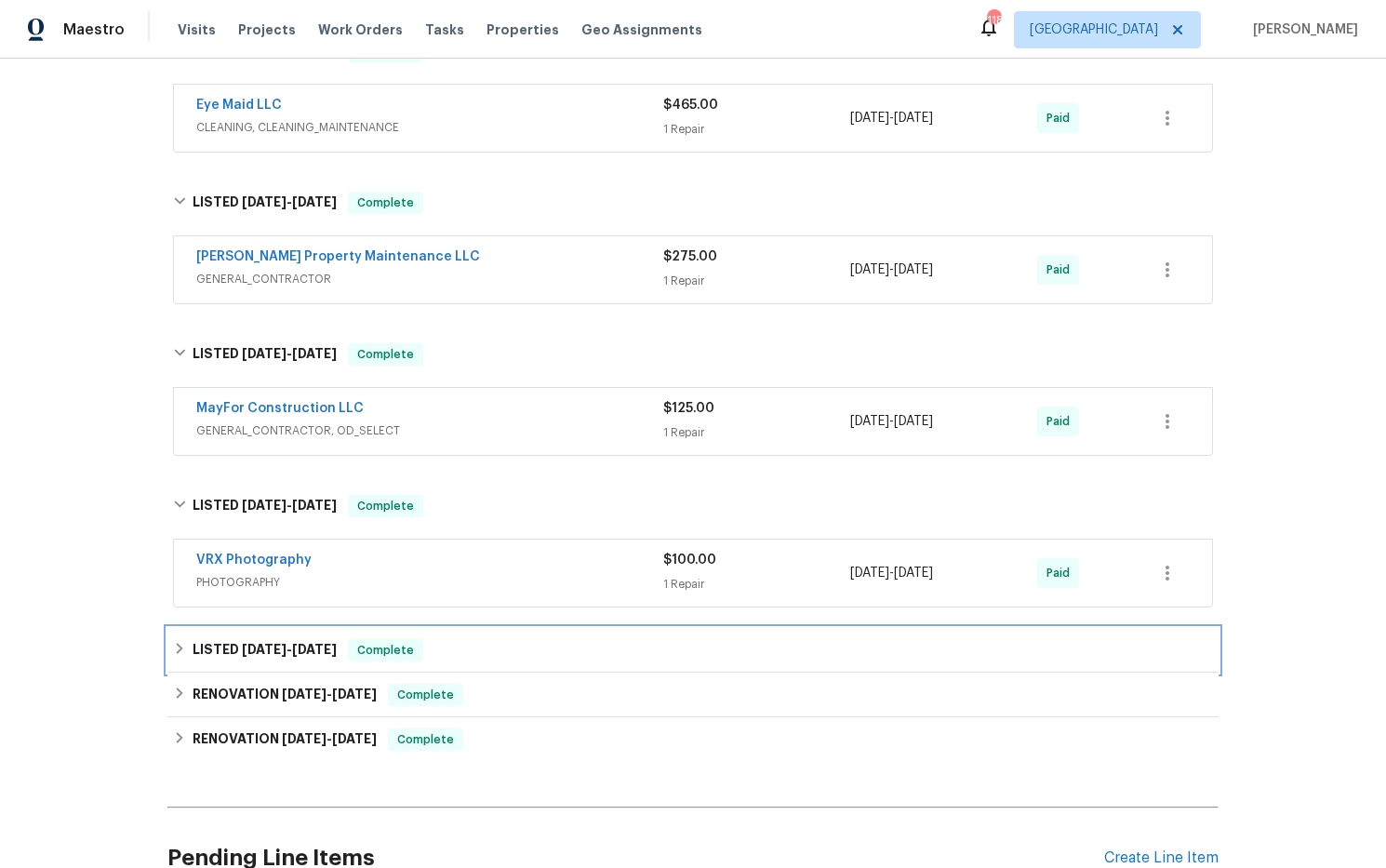
drag, startPoint x: 322, startPoint y: 668, endPoint x: 334, endPoint y: 660, distance: 14.4
click at [323, 667] on div "LISTED 12/20/23 - 12/21/23 Complete" at bounding box center [692, 650] width 1051 height 44
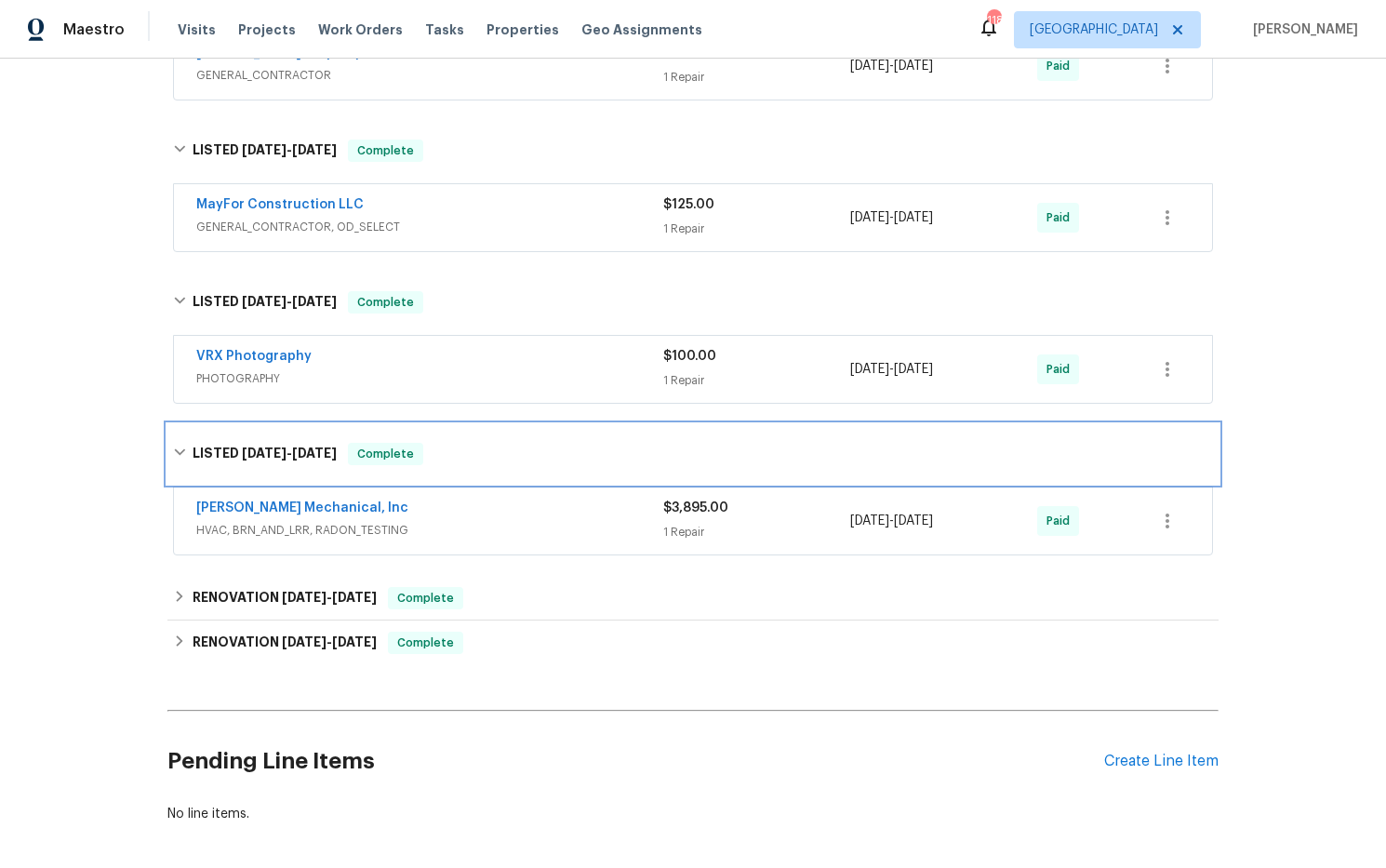
scroll to position [2596, 0]
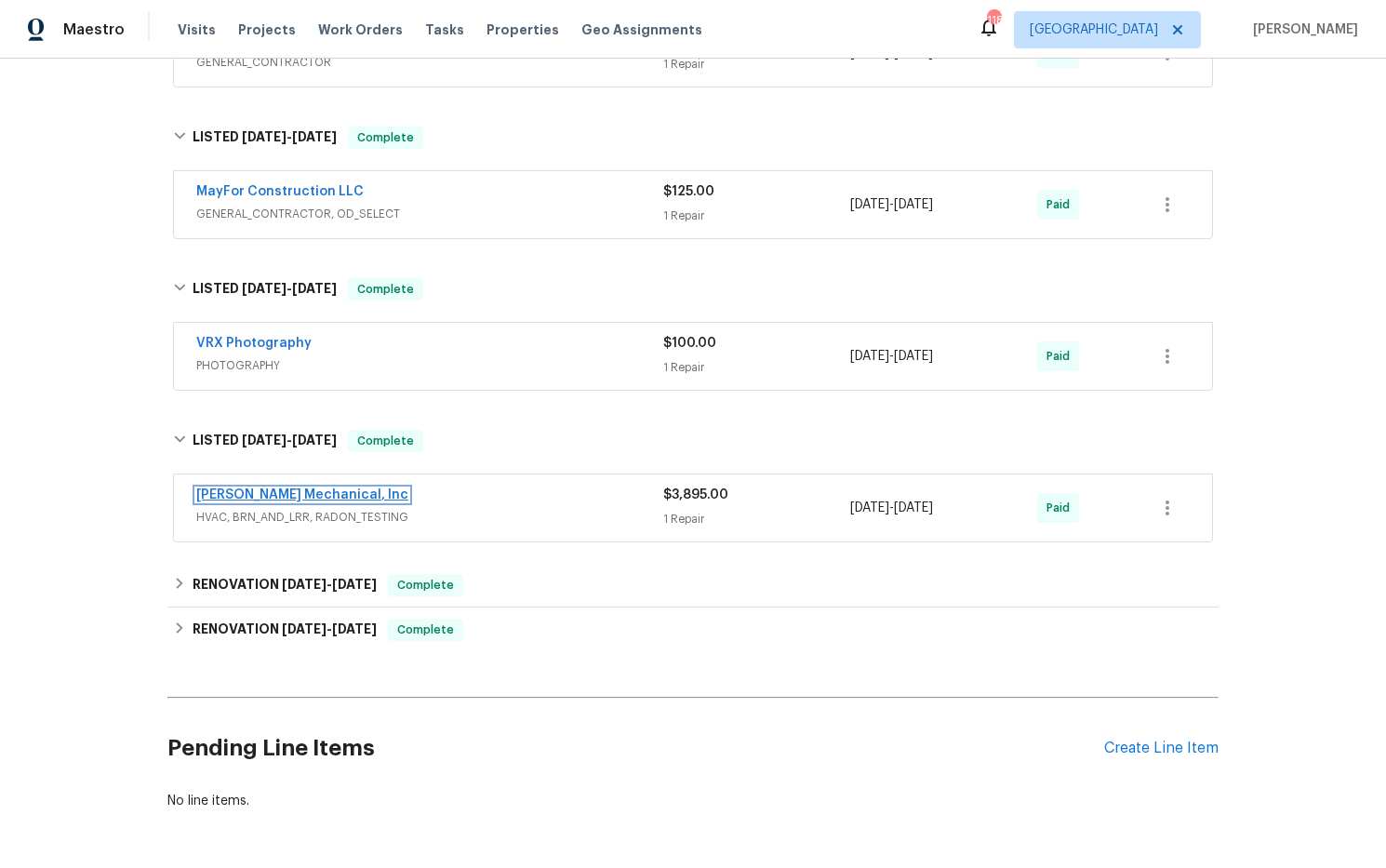
click at [330, 496] on link "[PERSON_NAME] Mechanical, Inc" at bounding box center [302, 495] width 212 height 13
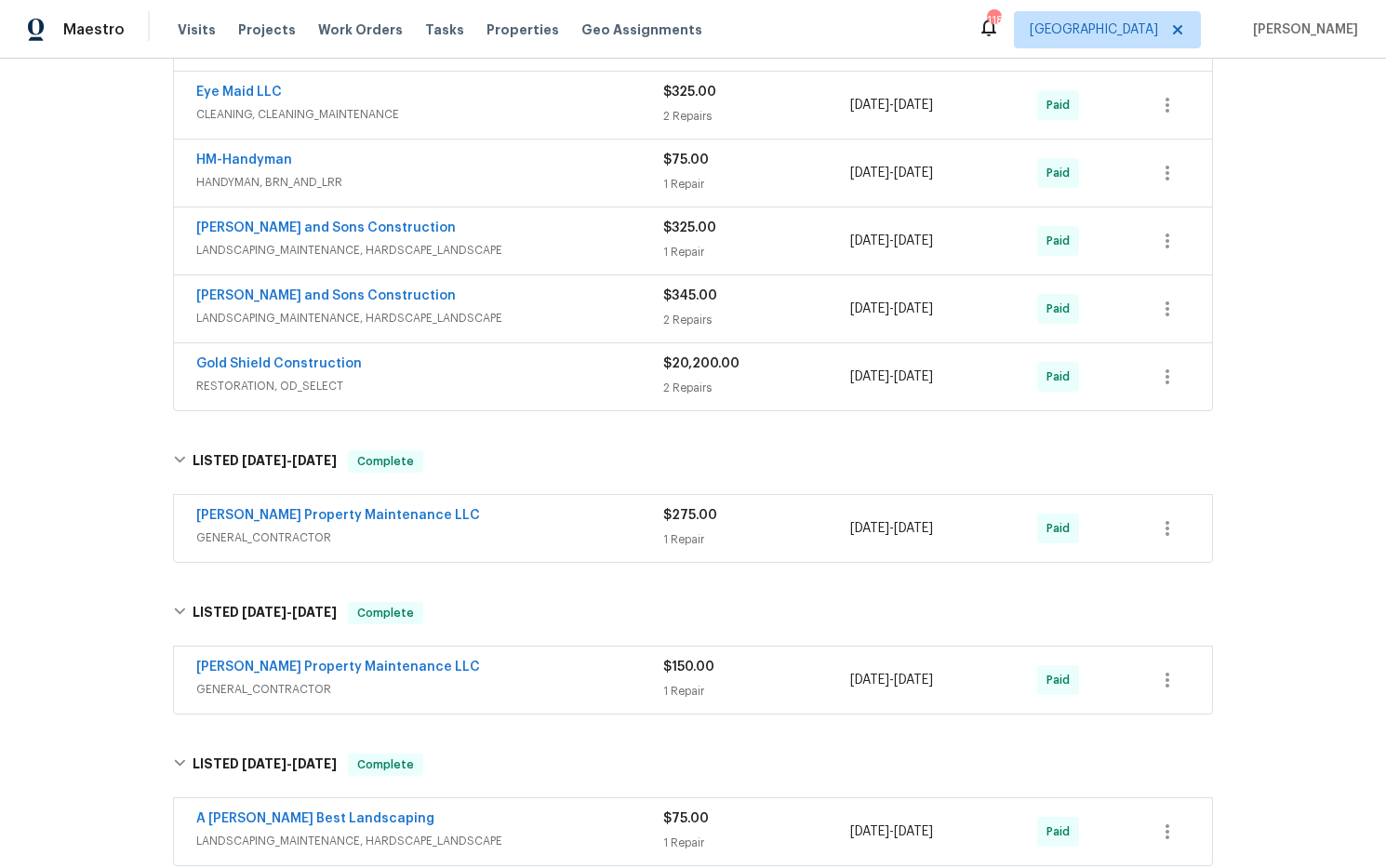
scroll to position [1346, 0]
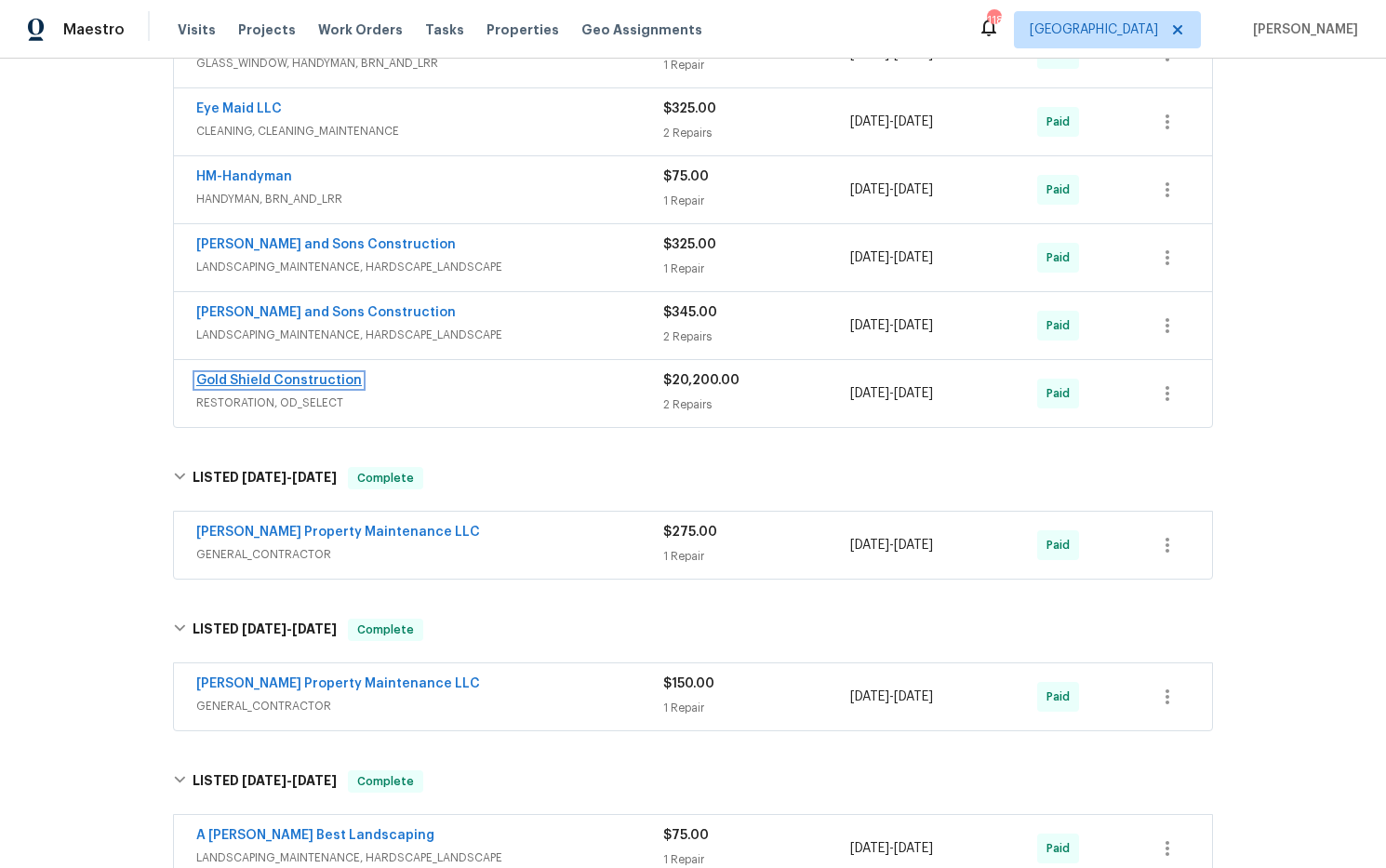
click at [262, 380] on link "Gold Shield Construction" at bounding box center [279, 381] width 165 height 13
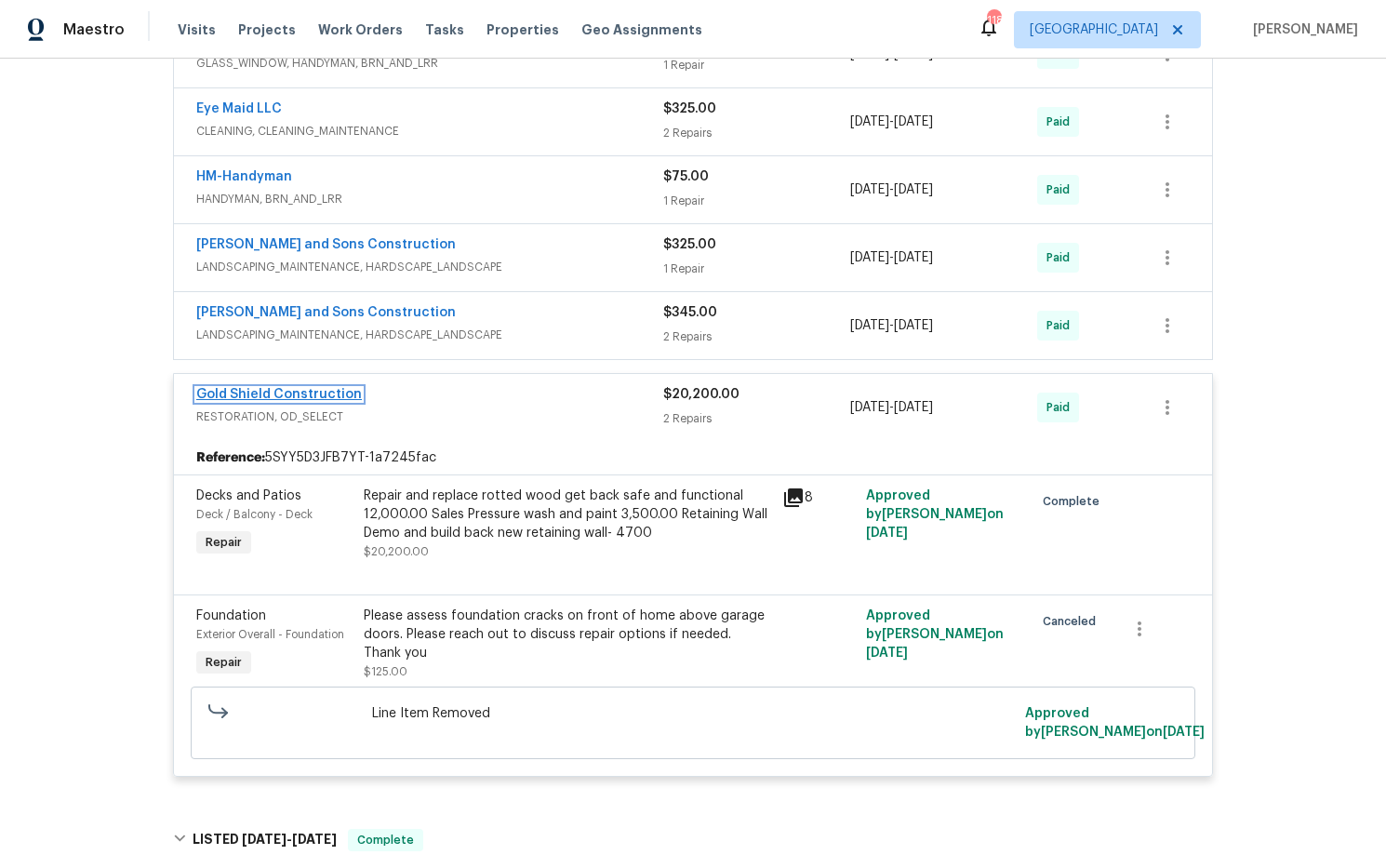
click at [331, 399] on link "Gold Shield Construction" at bounding box center [279, 395] width 165 height 13
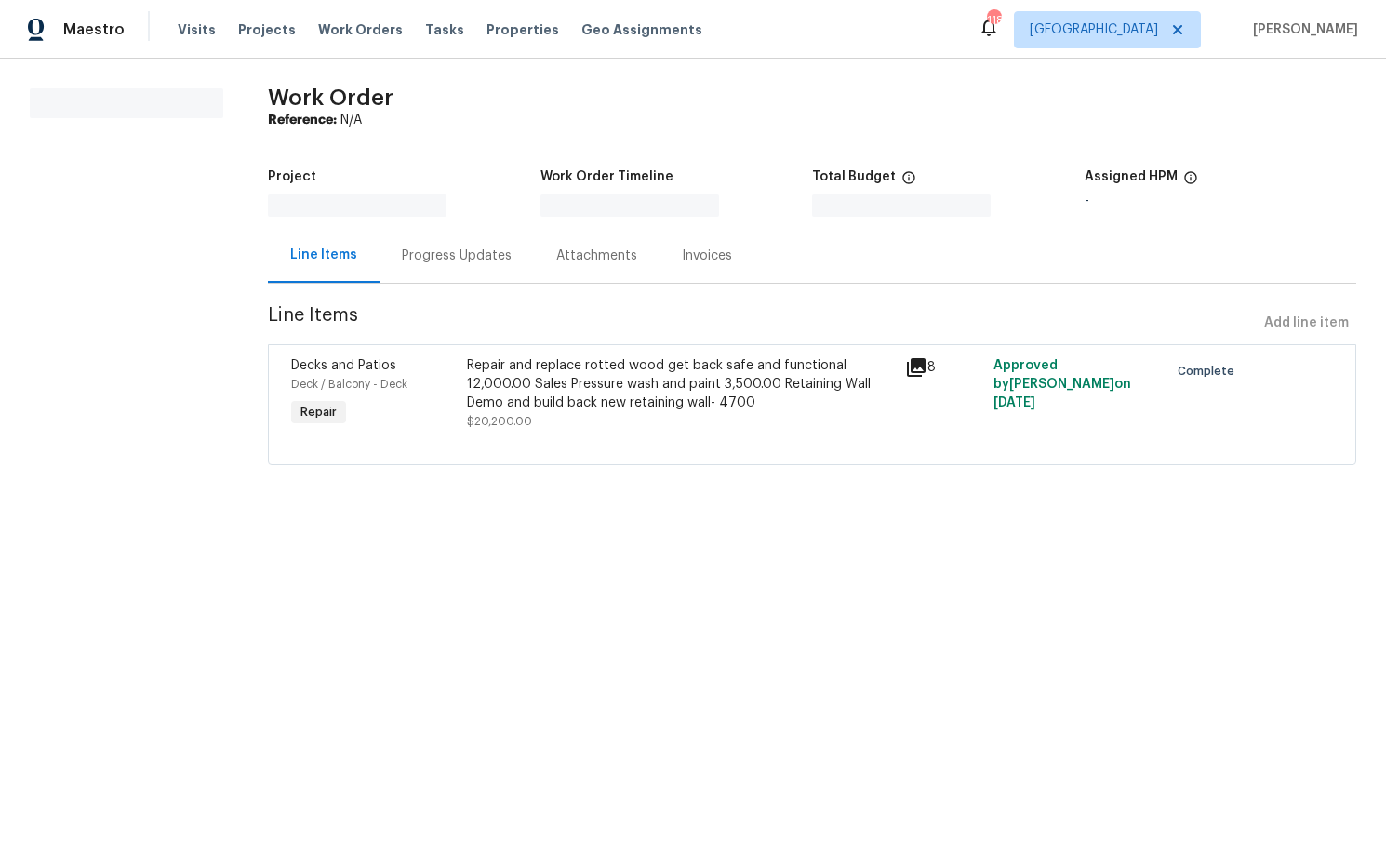
click at [907, 373] on icon at bounding box center [915, 367] width 18 height 18
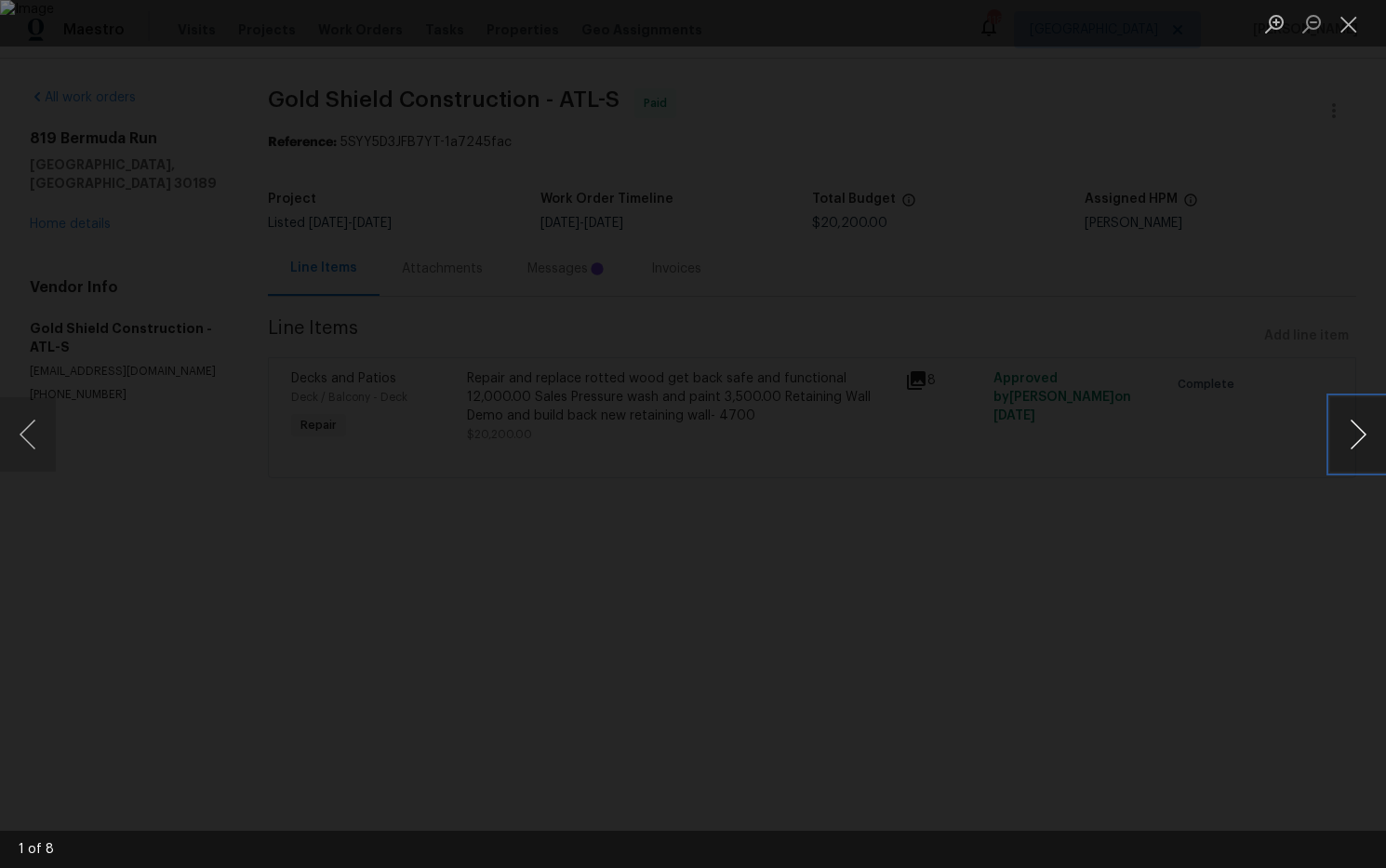
click at [1358, 431] on button "Next image" at bounding box center [1358, 434] width 56 height 74
click at [1365, 435] on button "Next image" at bounding box center [1358, 434] width 56 height 74
click at [1363, 435] on button "Next image" at bounding box center [1358, 434] width 56 height 74
click at [1346, 26] on button "Close lightbox" at bounding box center [1349, 24] width 37 height 33
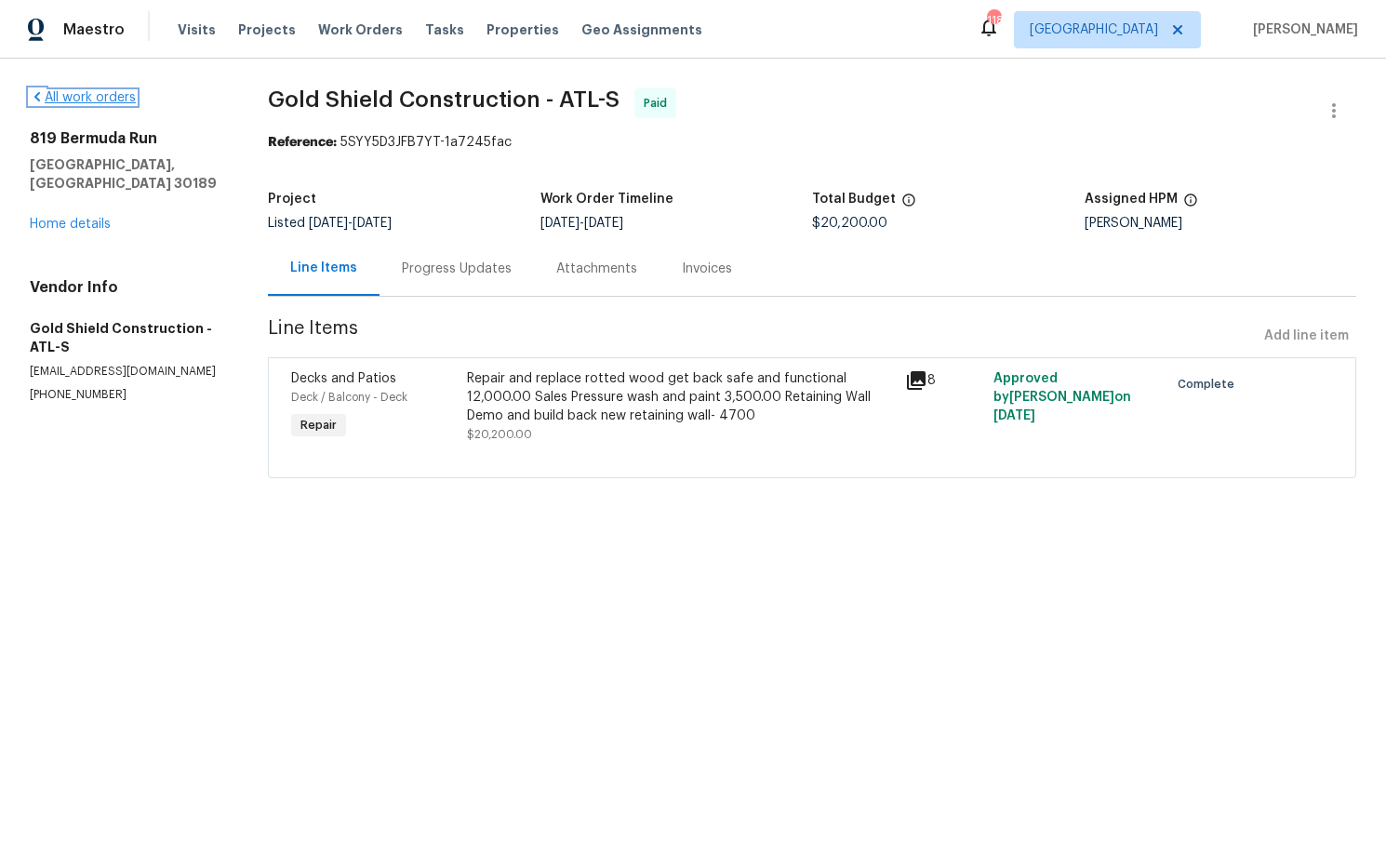
click at [95, 98] on link "All work orders" at bounding box center [83, 98] width 106 height 13
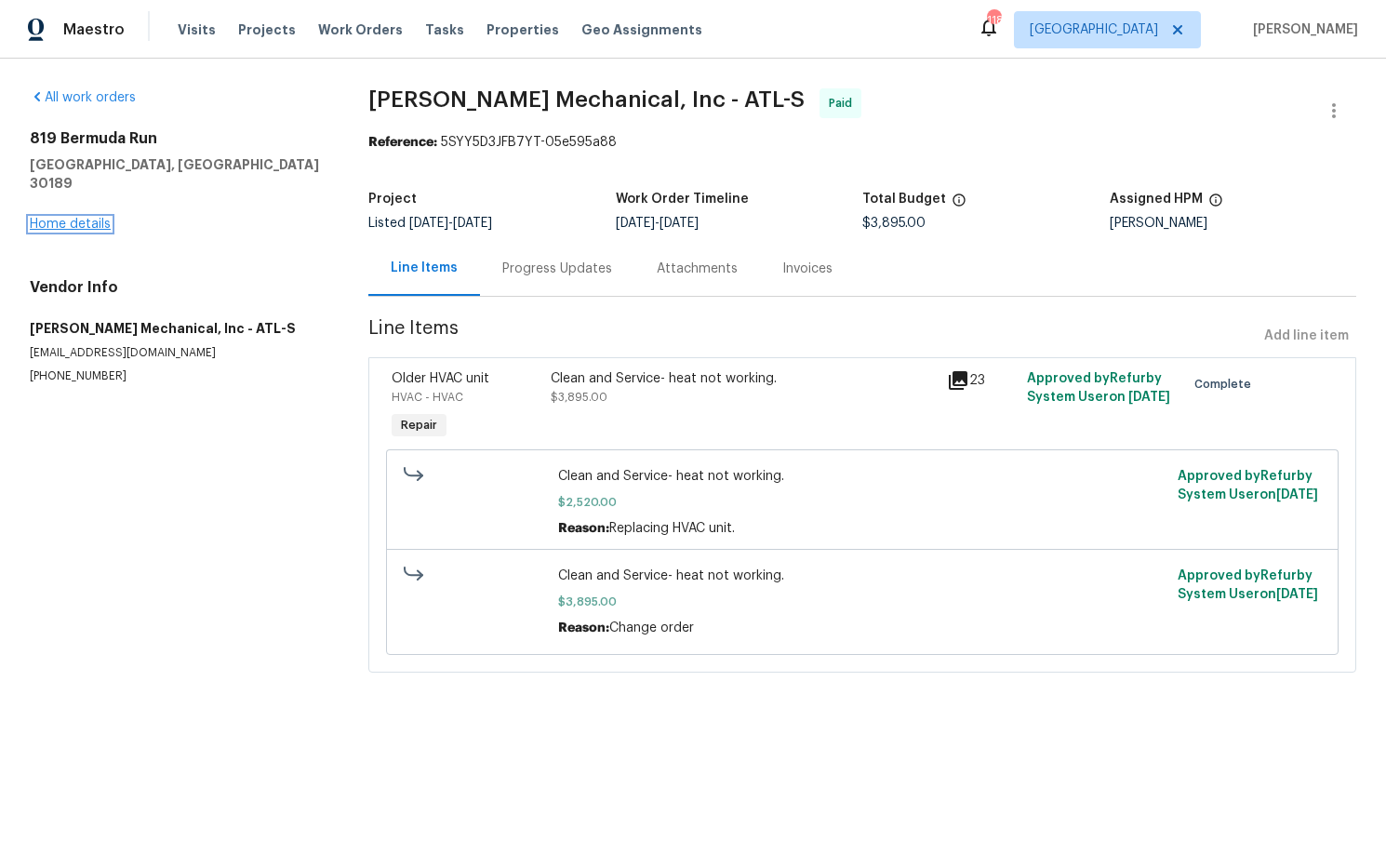
click at [91, 217] on link "Home details" at bounding box center [70, 224] width 81 height 13
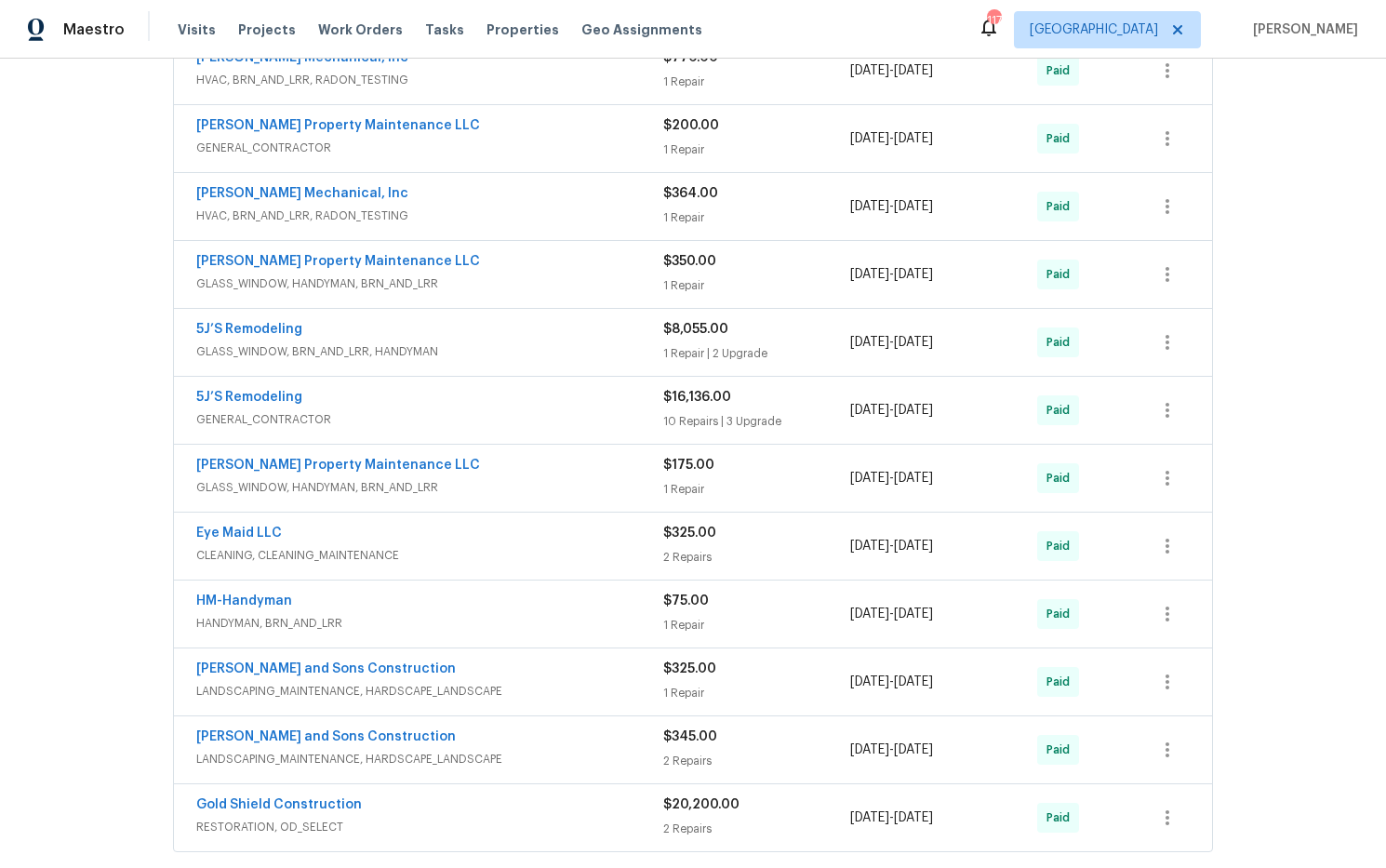
scroll to position [925, 0]
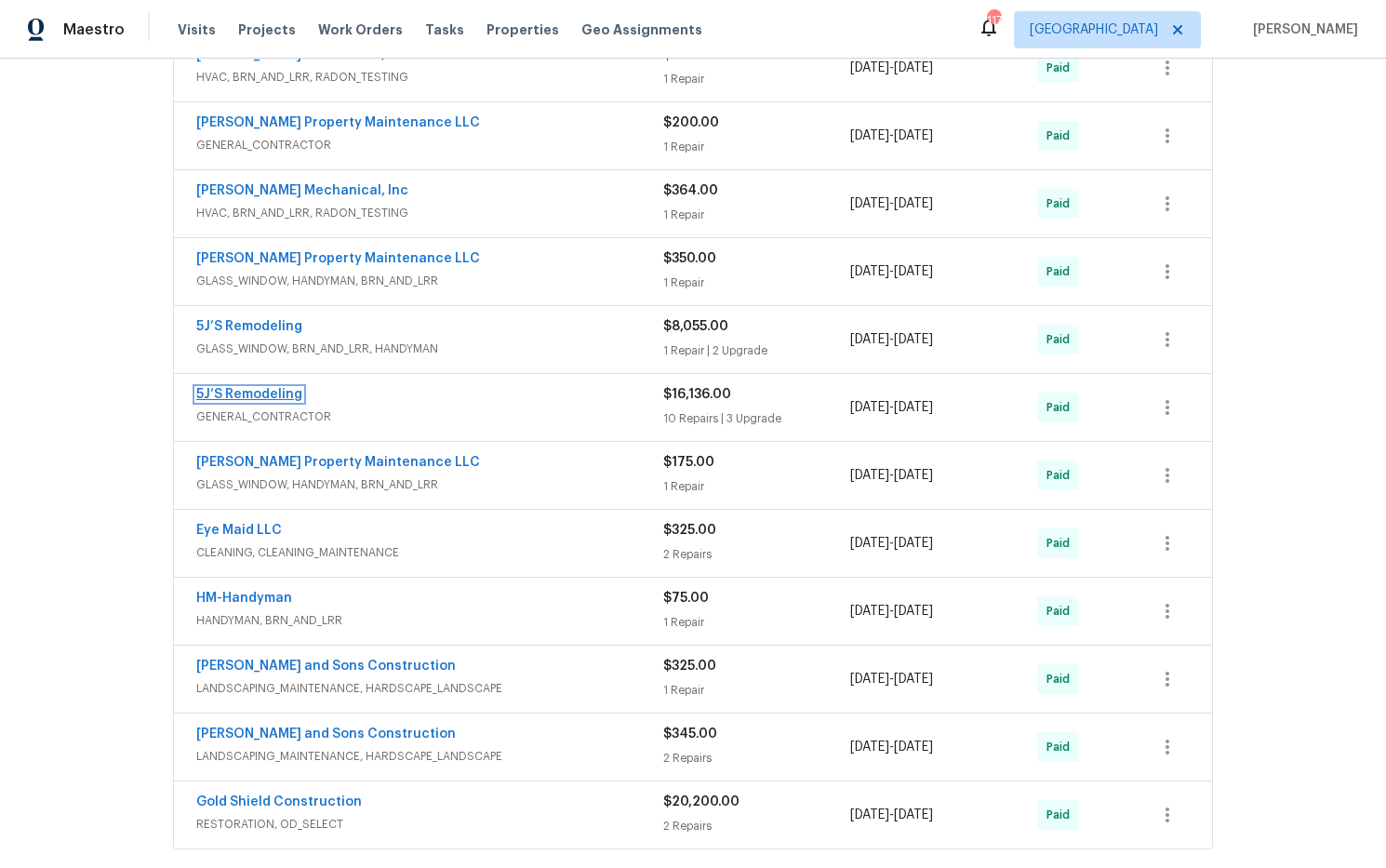
click at [292, 394] on link "5J’S Remodeling" at bounding box center [249, 395] width 106 height 13
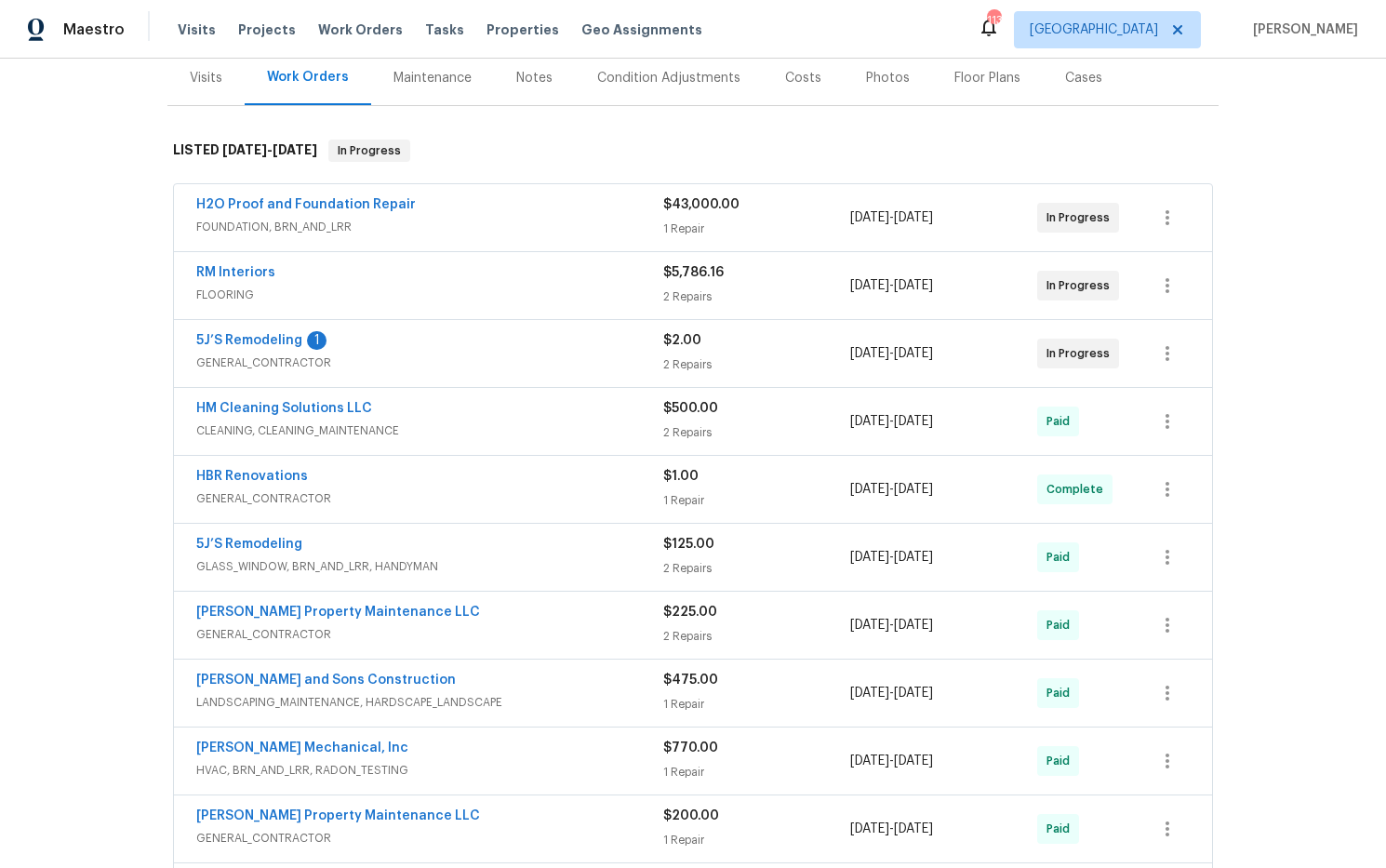
scroll to position [0, 0]
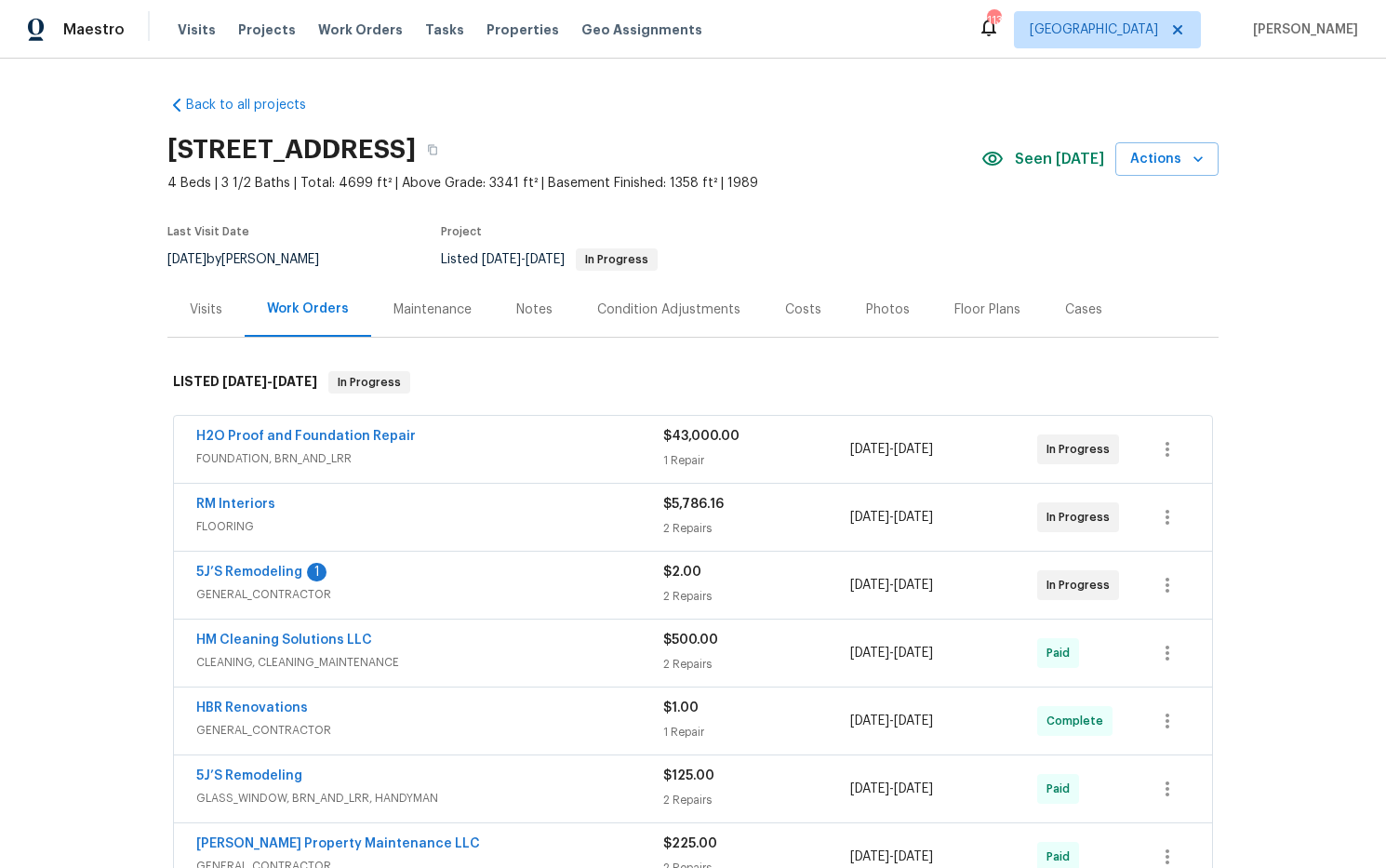
click at [791, 313] on div "Costs" at bounding box center [804, 310] width 37 height 18
